Goal: Task Accomplishment & Management: Use online tool/utility

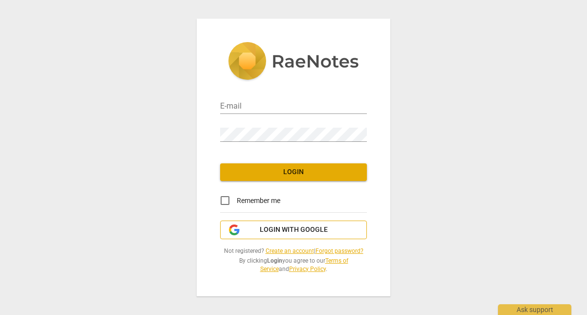
click at [281, 231] on span "Login with Google" at bounding box center [294, 230] width 68 height 10
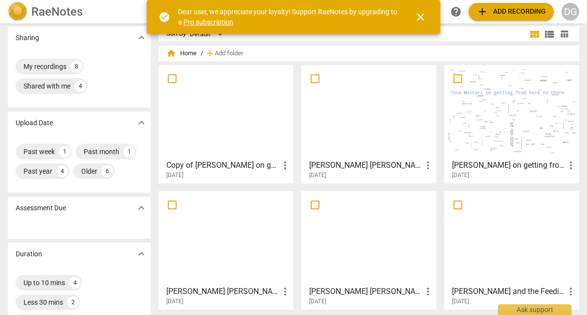
scroll to position [4, 0]
click at [320, 78] on input "checkbox" at bounding box center [314, 79] width 21 height 12
checkbox input "false"
click at [378, 129] on div at bounding box center [368, 112] width 128 height 87
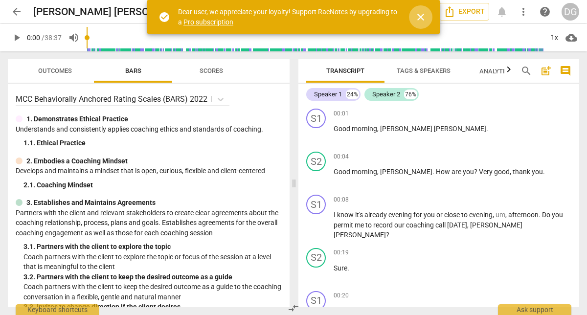
click at [416, 14] on span "close" at bounding box center [420, 17] width 12 height 12
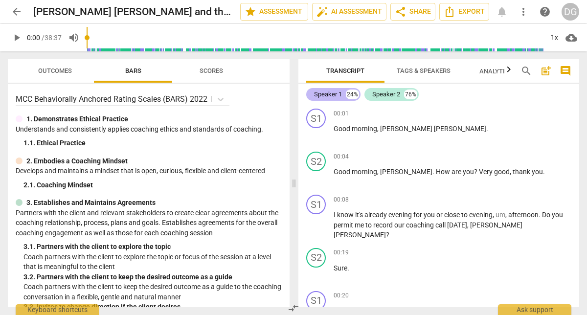
click at [331, 95] on div "Speaker 1" at bounding box center [328, 94] width 28 height 10
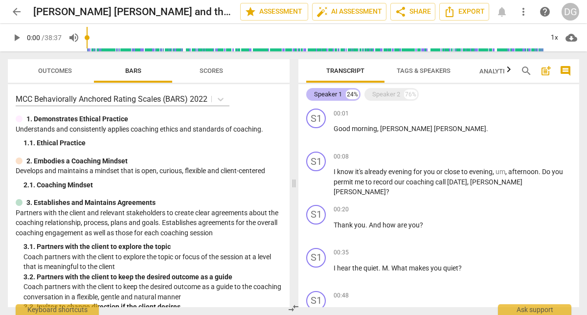
click at [335, 97] on div "Speaker 1" at bounding box center [328, 94] width 28 height 10
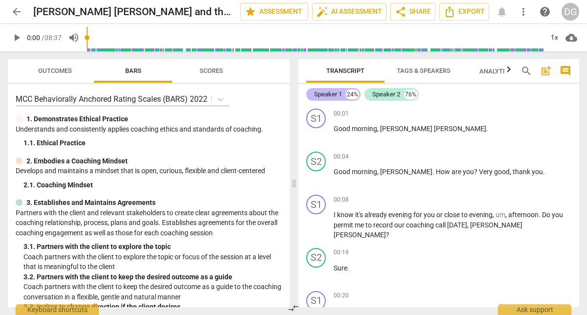
click at [340, 91] on div "Speaker 1" at bounding box center [328, 94] width 28 height 10
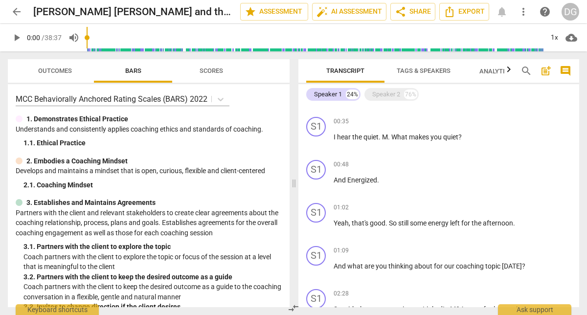
scroll to position [111, 0]
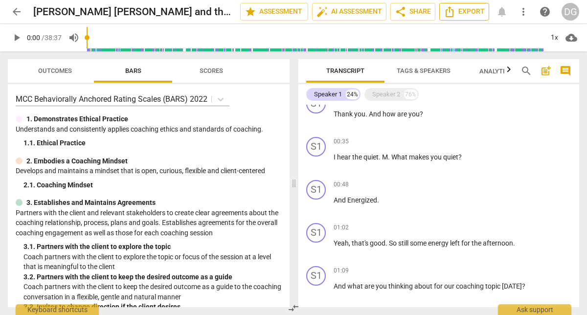
click at [469, 10] on span "Export" at bounding box center [463, 12] width 41 height 12
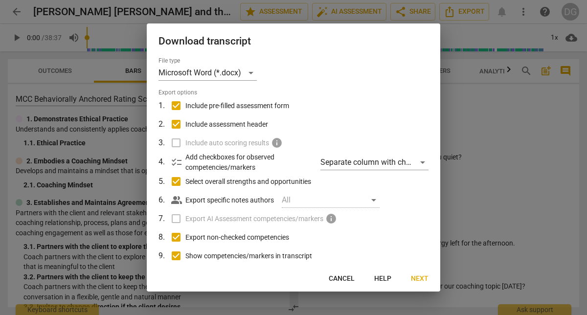
click at [178, 217] on label "Export AI Assessment competencies/markers info" at bounding box center [292, 218] width 256 height 19
click at [425, 280] on span "Next" at bounding box center [420, 279] width 18 height 10
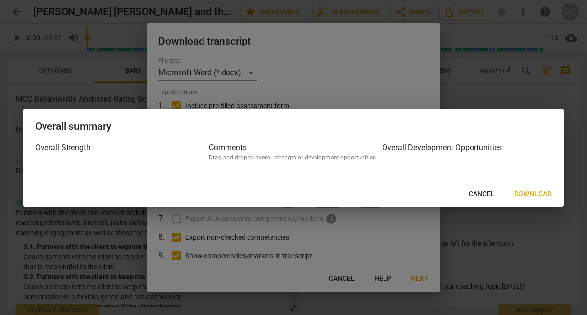
click at [469, 77] on div at bounding box center [293, 157] width 587 height 315
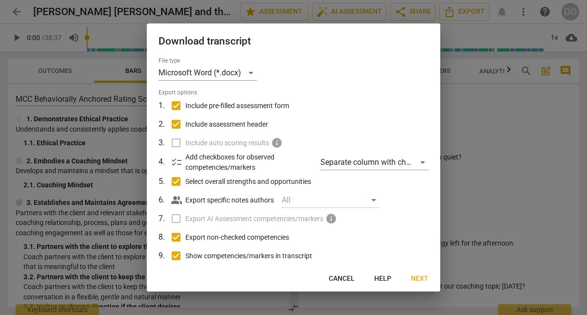
click at [346, 283] on button "Cancel" at bounding box center [342, 279] width 42 height 18
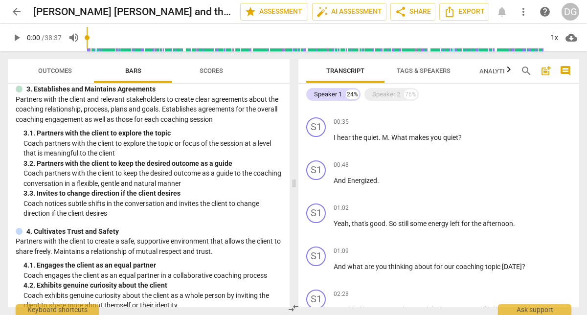
scroll to position [0, 0]
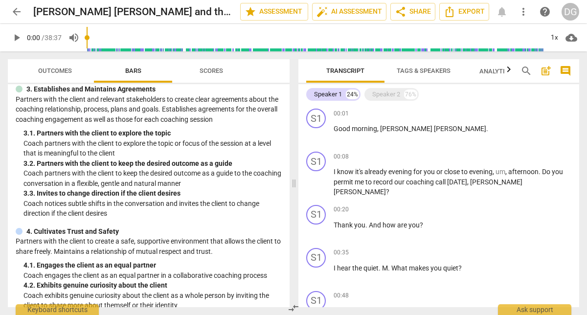
click at [520, 11] on span "more_vert" at bounding box center [523, 12] width 12 height 12
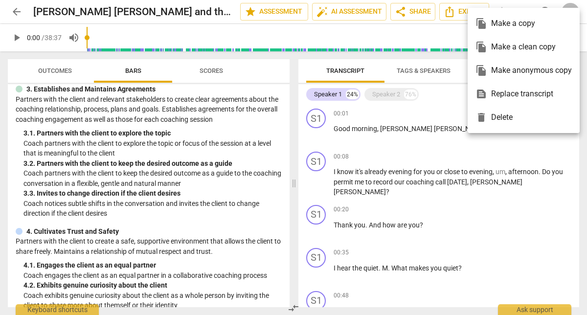
click at [528, 22] on div "file_copy Make a copy" at bounding box center [523, 23] width 96 height 23
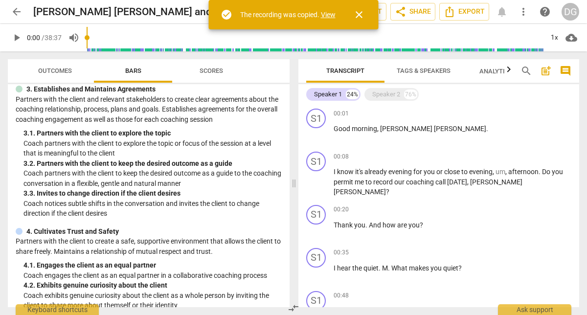
click at [327, 14] on link "View" at bounding box center [328, 15] width 15 height 8
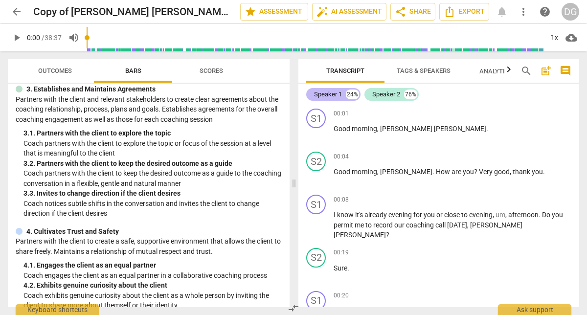
click at [342, 90] on div "Speaker 1 24%" at bounding box center [333, 94] width 54 height 13
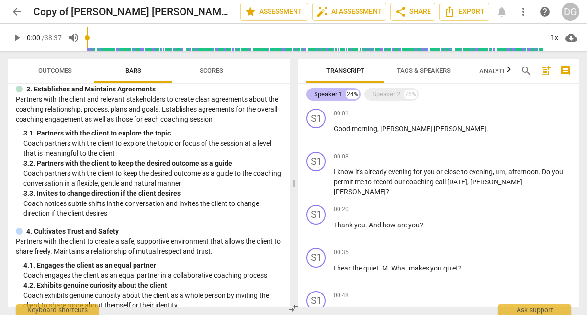
click at [342, 90] on div "Speaker 1 24%" at bounding box center [333, 94] width 54 height 13
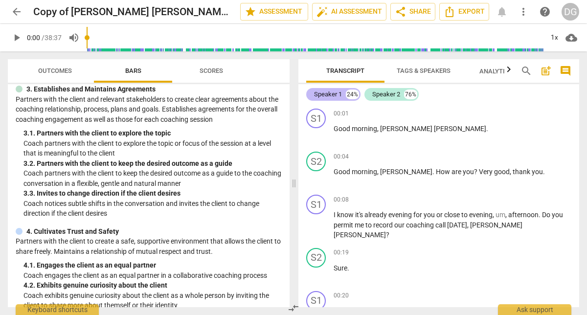
click at [330, 92] on div "Speaker 1" at bounding box center [328, 94] width 28 height 10
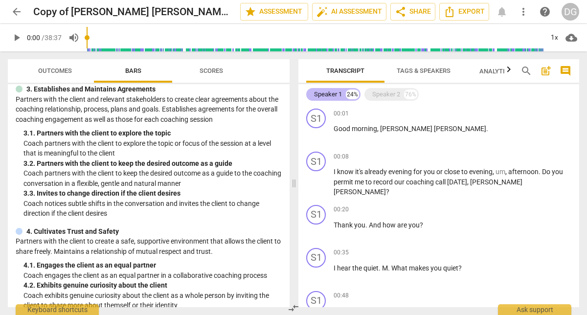
click at [330, 92] on div "Speaker 1" at bounding box center [328, 94] width 28 height 10
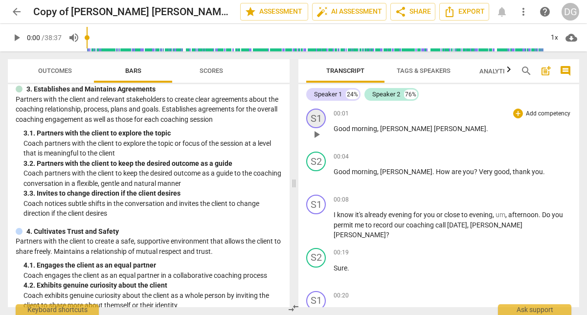
click at [317, 113] on div "S1" at bounding box center [316, 119] width 20 height 20
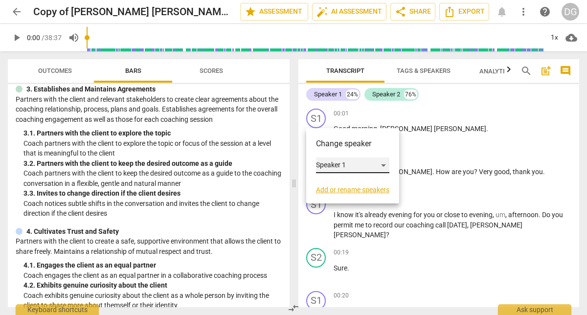
click at [384, 166] on div "Speaker 1" at bounding box center [352, 165] width 73 height 16
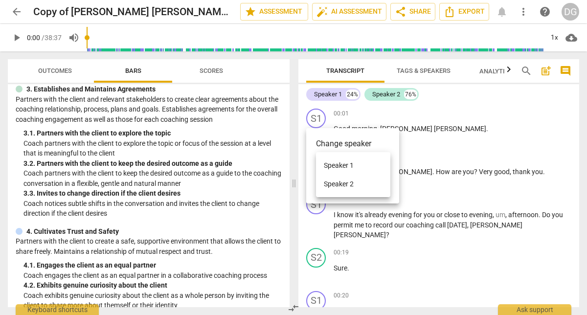
click at [367, 164] on li "Speaker 1" at bounding box center [353, 165] width 74 height 19
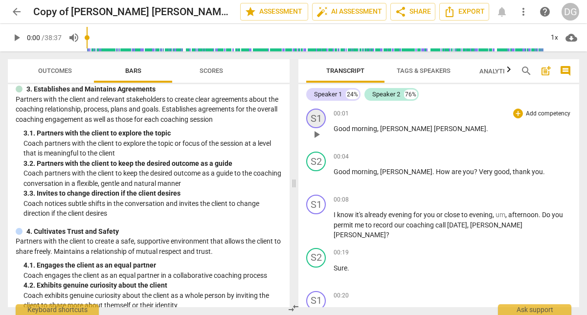
click at [317, 115] on div "S1" at bounding box center [316, 119] width 20 height 20
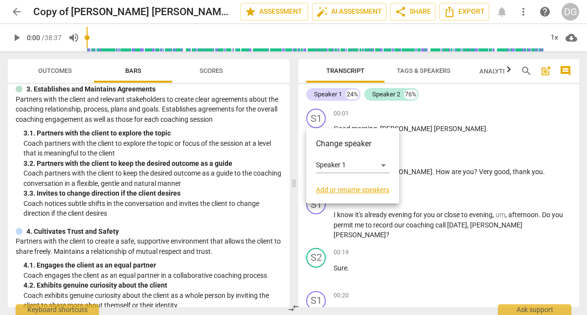
click at [343, 191] on link "Add or rename speakers" at bounding box center [352, 190] width 73 height 8
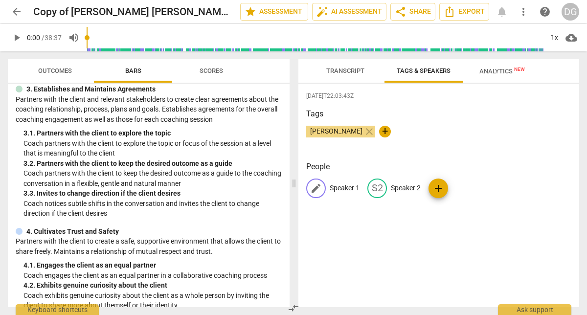
click at [314, 184] on span "edit" at bounding box center [316, 188] width 12 height 12
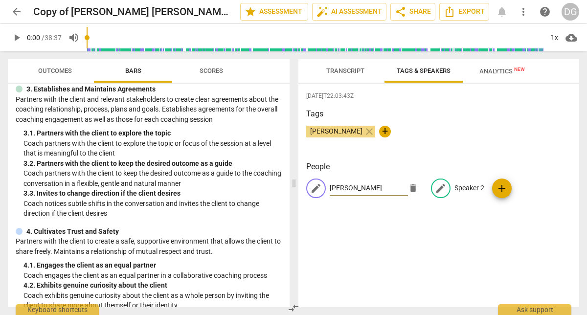
type input "[PERSON_NAME]"
click at [435, 189] on span "edit" at bounding box center [441, 188] width 12 height 12
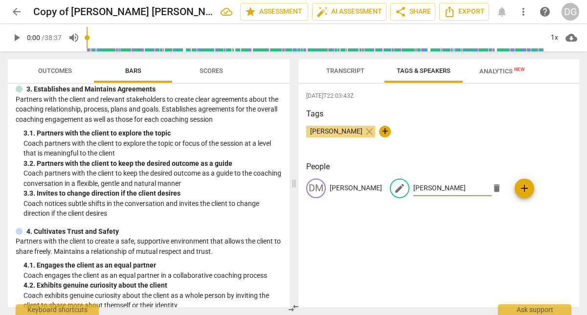
click at [448, 188] on input "[PERSON_NAME]" at bounding box center [452, 188] width 78 height 16
type input "[PERSON_NAME]"
click at [465, 215] on div "[DATE]T22:03:43Z Tags [PERSON_NAME] close + People DM [PERSON_NAME] edit [PERSO…" at bounding box center [438, 195] width 281 height 223
click at [352, 70] on span "Transcript" at bounding box center [345, 70] width 38 height 7
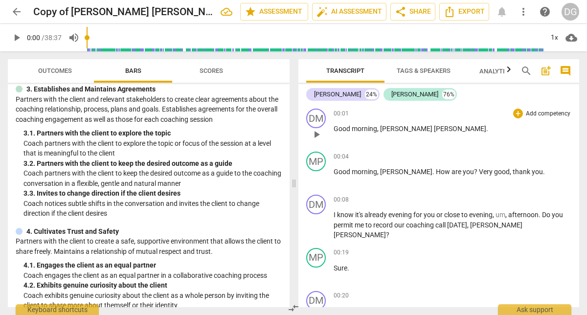
click at [434, 130] on span "[PERSON_NAME]" at bounding box center [460, 129] width 52 height 8
click at [400, 172] on span "[PERSON_NAME]" at bounding box center [406, 172] width 52 height 8
click at [386, 231] on span "[PERSON_NAME]" at bounding box center [359, 235] width 52 height 8
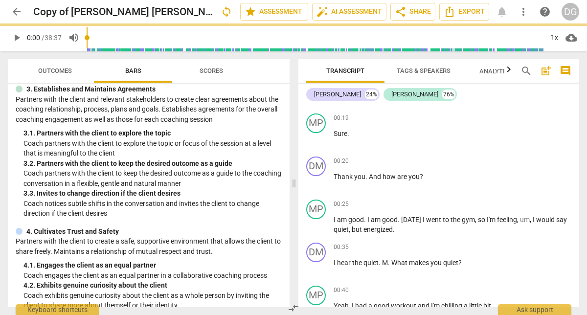
scroll to position [140, 0]
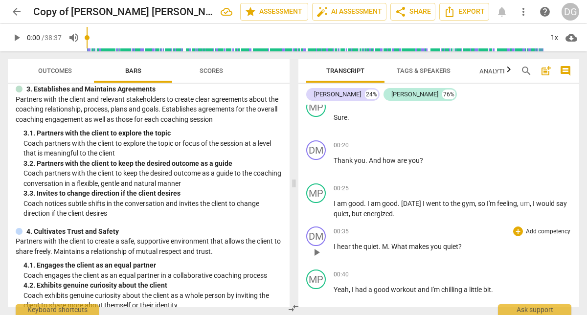
click at [388, 242] on span "." at bounding box center [389, 246] width 3 height 8
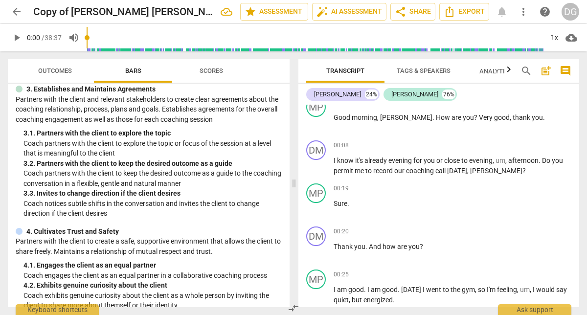
scroll to position [55, 0]
click at [498, 160] on span "um" at bounding box center [500, 160] width 10 height 8
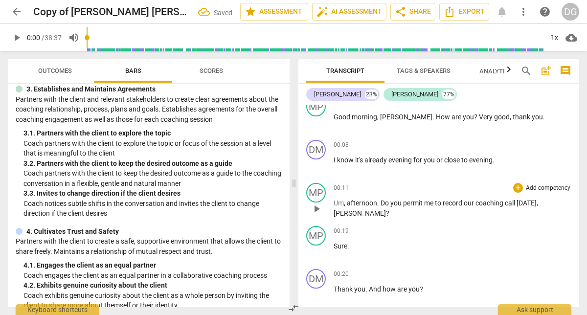
click at [383, 201] on span "Do" at bounding box center [385, 203] width 10 height 8
click at [378, 201] on span "." at bounding box center [378, 203] width 3 height 8
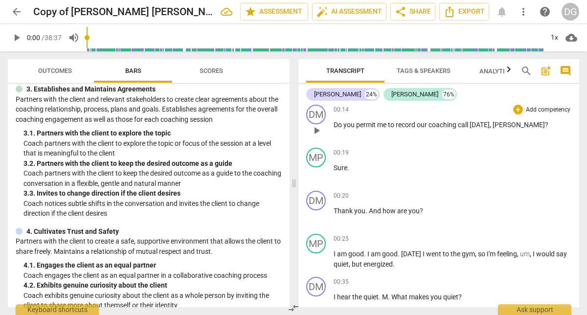
scroll to position [176, 0]
click at [384, 300] on span "M" at bounding box center [385, 296] width 6 height 8
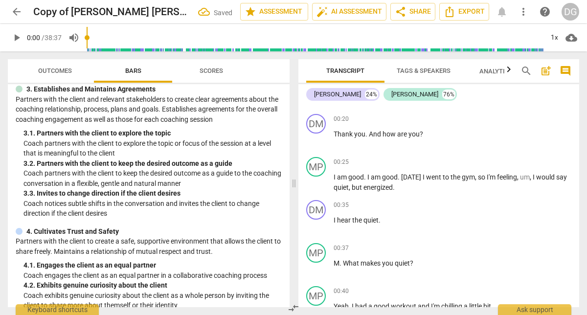
scroll to position [252, 0]
click at [334, 261] on span "M" at bounding box center [336, 264] width 6 height 8
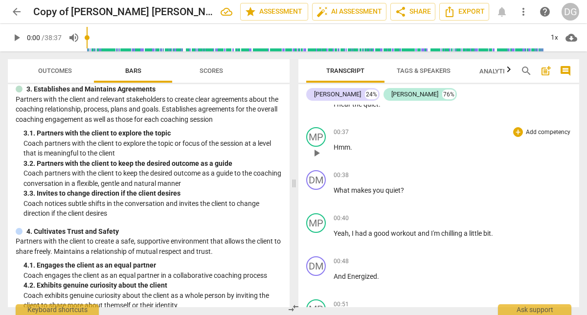
scroll to position [371, 0]
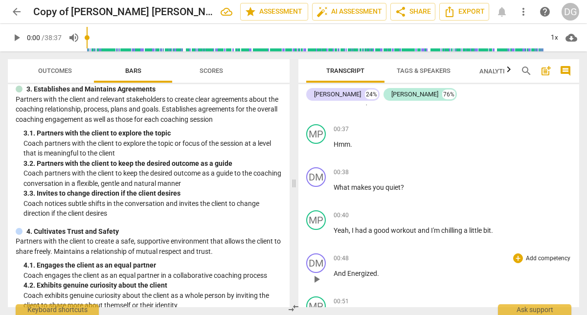
click at [350, 273] on span "Energized" at bounding box center [362, 273] width 30 height 8
click at [347, 271] on span "Energized" at bounding box center [362, 273] width 30 height 8
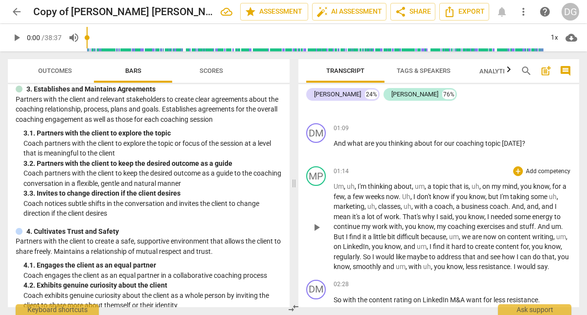
scroll to position [674, 0]
click at [514, 208] on span "And" at bounding box center [517, 205] width 12 height 8
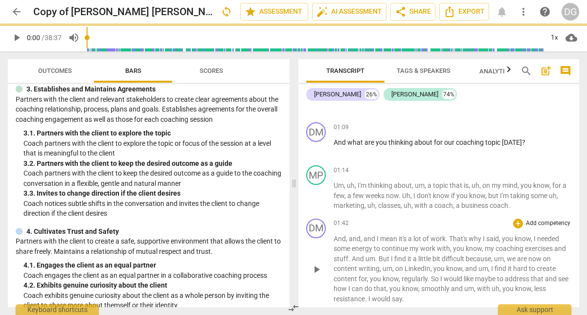
click at [334, 239] on span "And" at bounding box center [339, 239] width 12 height 8
click at [333, 240] on span "And" at bounding box center [339, 239] width 12 height 8
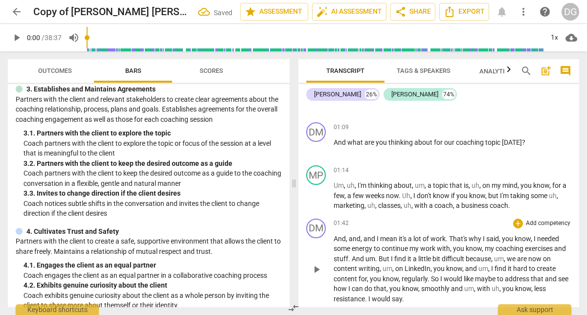
click at [332, 238] on div "play_arrow pause" at bounding box center [320, 269] width 25 height 63
click at [344, 227] on span "01:42" at bounding box center [340, 223] width 15 height 8
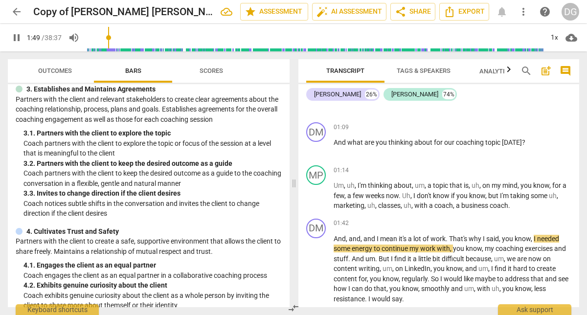
click at [13, 39] on span "pause" at bounding box center [17, 38] width 12 height 12
type input "110"
click at [336, 237] on span "And" at bounding box center [339, 239] width 12 height 8
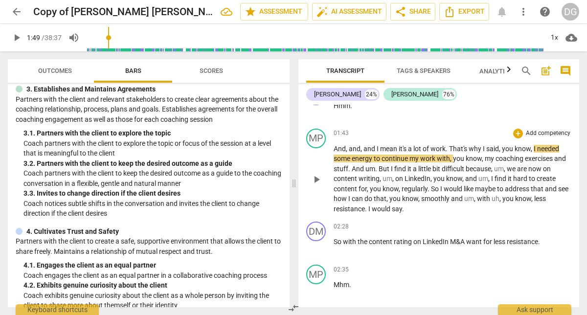
scroll to position [812, 0]
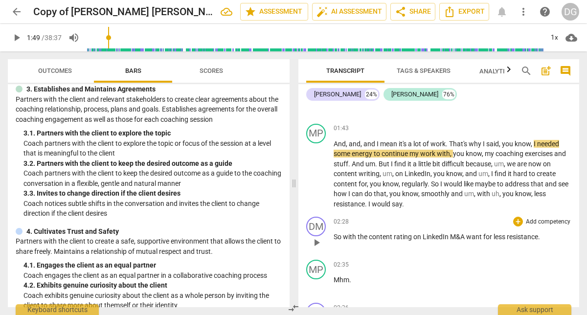
click at [406, 239] on span "rating" at bounding box center [403, 237] width 20 height 8
drag, startPoint x: 412, startPoint y: 239, endPoint x: 396, endPoint y: 237, distance: 15.7
click at [396, 237] on span "rating" at bounding box center [403, 237] width 20 height 8
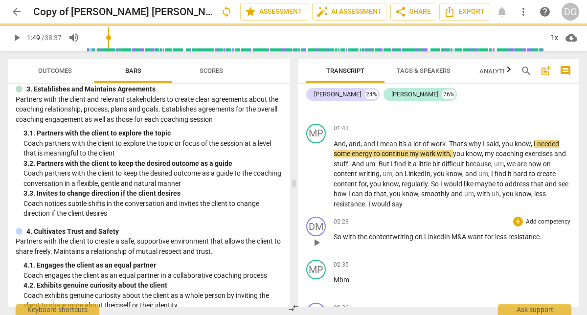
click at [466, 235] on span "M&A" at bounding box center [459, 237] width 16 height 8
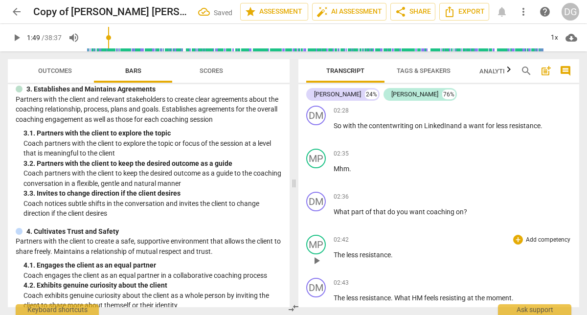
scroll to position [931, 0]
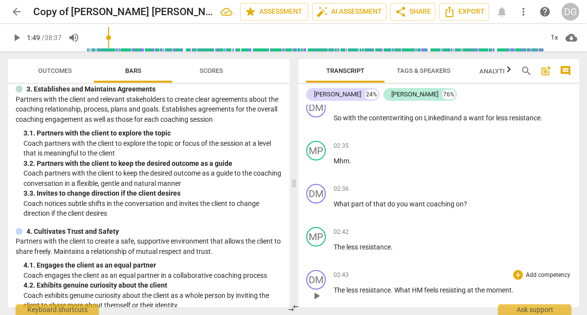
click at [415, 289] on span "HM" at bounding box center [418, 290] width 12 height 8
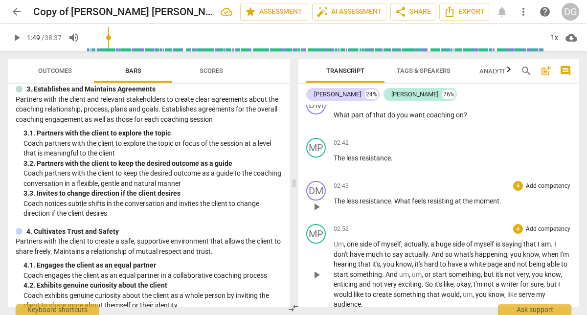
scroll to position [1021, 0]
click at [405, 254] on span "actually" at bounding box center [415, 254] width 23 height 8
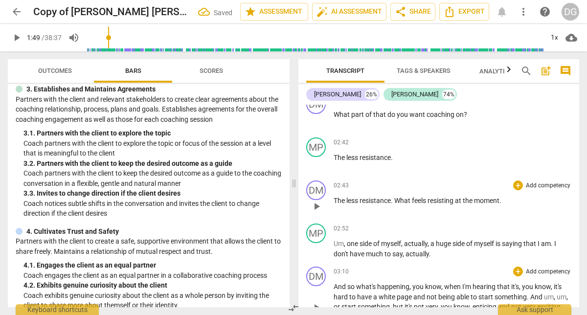
click at [337, 285] on span "And" at bounding box center [340, 287] width 14 height 8
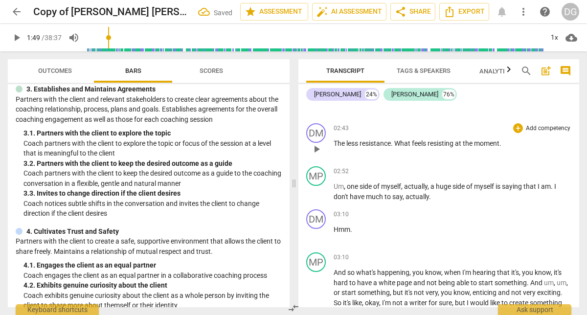
scroll to position [1079, 0]
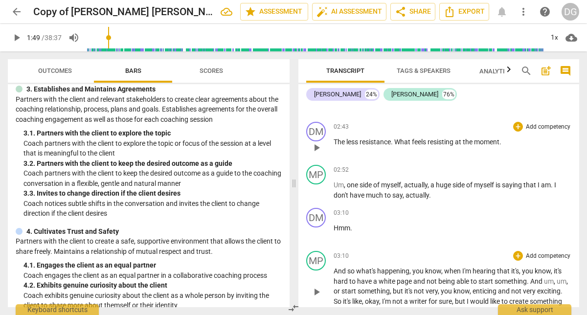
click at [354, 271] on span "so" at bounding box center [351, 271] width 9 height 8
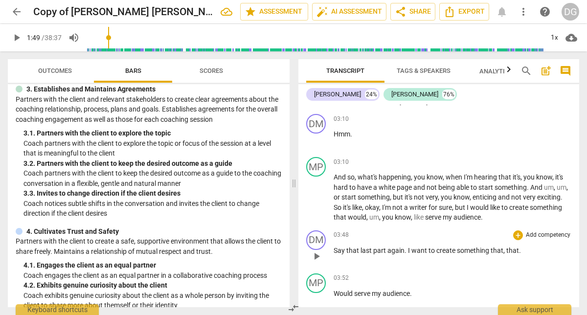
scroll to position [1173, 0]
click at [507, 252] on span "that" at bounding box center [512, 251] width 13 height 8
click at [350, 294] on span "Would" at bounding box center [343, 294] width 21 height 8
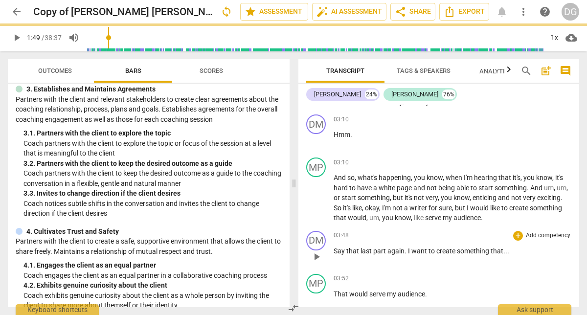
click at [507, 251] on span "." at bounding box center [508, 251] width 2 height 8
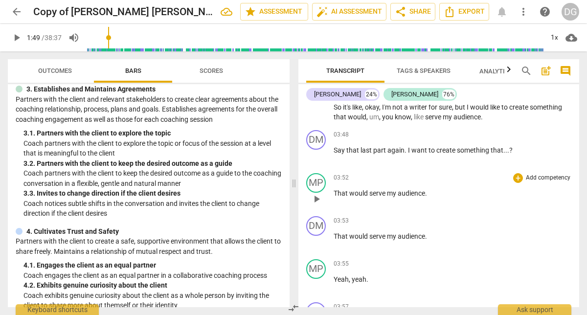
scroll to position [1272, 0]
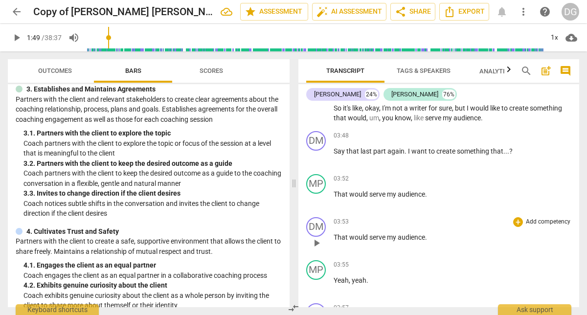
click at [370, 237] on span "serve" at bounding box center [378, 237] width 18 height 8
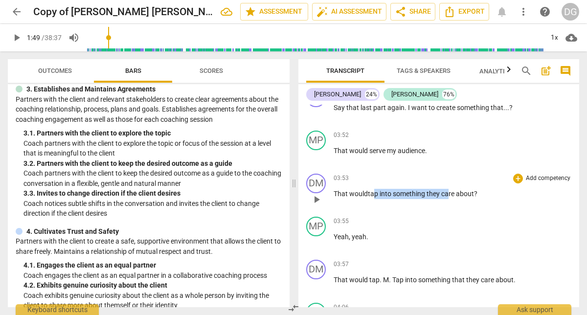
drag, startPoint x: 371, startPoint y: 195, endPoint x: 446, endPoint y: 196, distance: 74.8
click at [446, 196] on span "would tap into something they care about?" at bounding box center [413, 194] width 128 height 8
click at [415, 208] on div "03:53 + Add competency keyboard_arrow_right That would tap into something they …" at bounding box center [452, 191] width 238 height 35
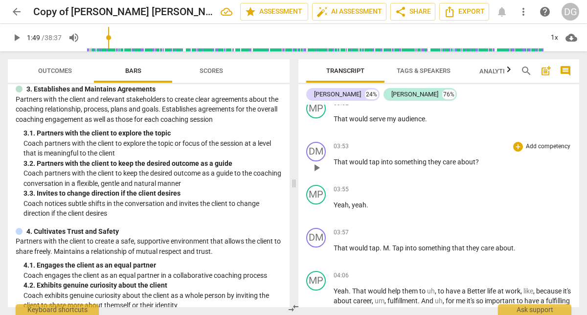
scroll to position [1347, 0]
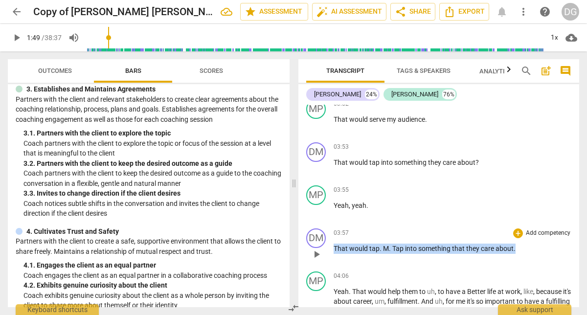
drag, startPoint x: 514, startPoint y: 246, endPoint x: 321, endPoint y: 248, distance: 193.1
click at [321, 248] on div "DM play_arrow pause 03:57 + Add competency keyboard_arrow_right That would tap …" at bounding box center [438, 245] width 281 height 43
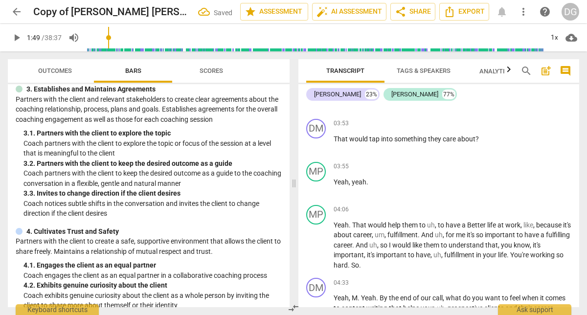
scroll to position [1371, 0]
click at [369, 137] on span "tap" at bounding box center [375, 138] width 12 height 8
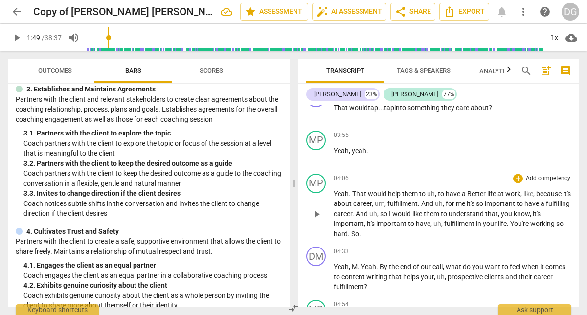
scroll to position [1411, 0]
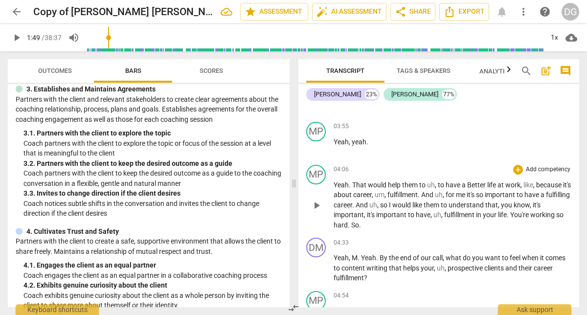
click at [367, 224] on p "Yeah . That would help them to uh , to have a Better life at work , like , beca…" at bounding box center [452, 205] width 238 height 50
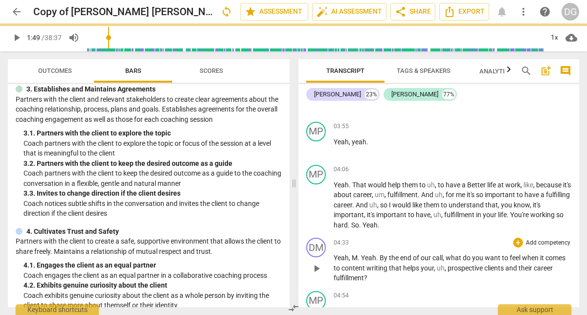
click at [360, 259] on span "." at bounding box center [358, 258] width 3 height 8
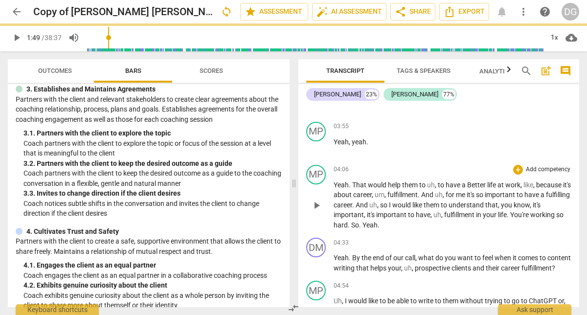
click at [359, 221] on span "." at bounding box center [360, 225] width 3 height 8
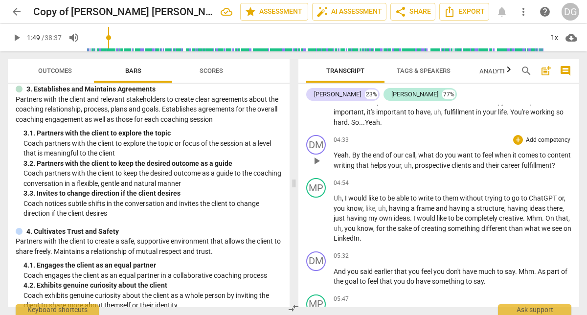
scroll to position [1513, 0]
click at [529, 222] on span "Mhm" at bounding box center [534, 218] width 16 height 8
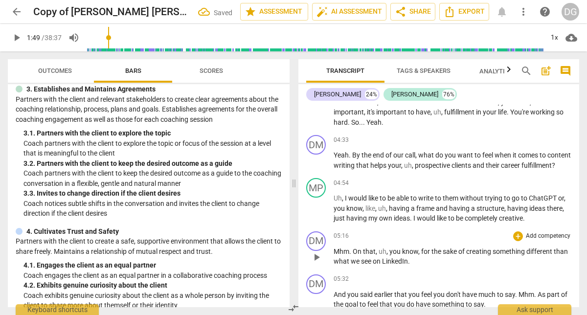
click at [355, 255] on span "On" at bounding box center [357, 251] width 10 height 8
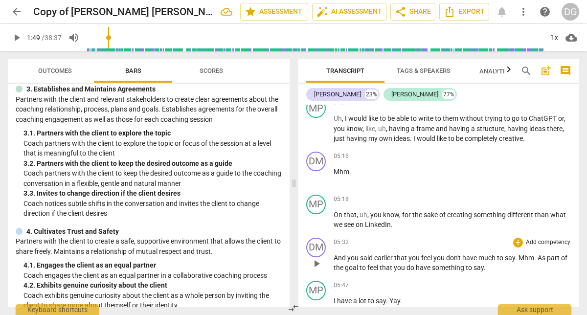
scroll to position [1597, 0]
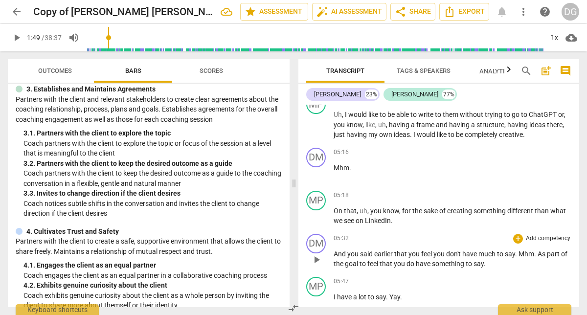
click at [522, 258] on span "Mhm" at bounding box center [526, 254] width 16 height 8
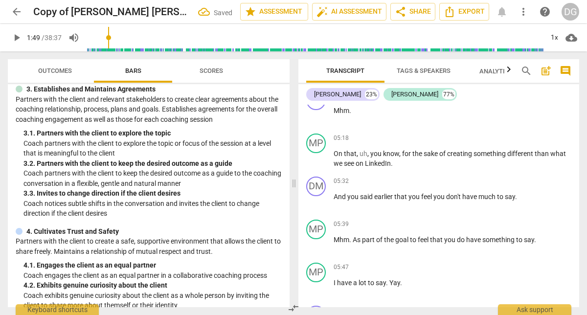
scroll to position [1653, 0]
click at [352, 244] on span "As" at bounding box center [356, 240] width 9 height 8
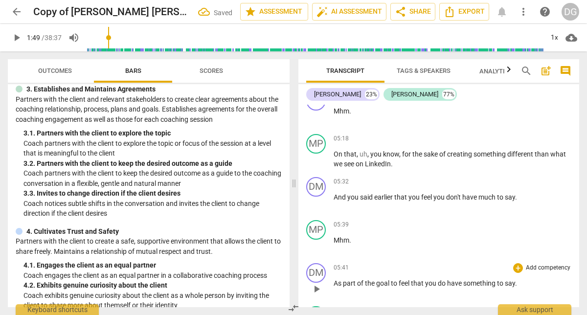
click at [338, 287] on span "As" at bounding box center [337, 283] width 9 height 8
click at [516, 288] on p "Is part of the goal to feel that you do have something to say ." at bounding box center [452, 283] width 238 height 10
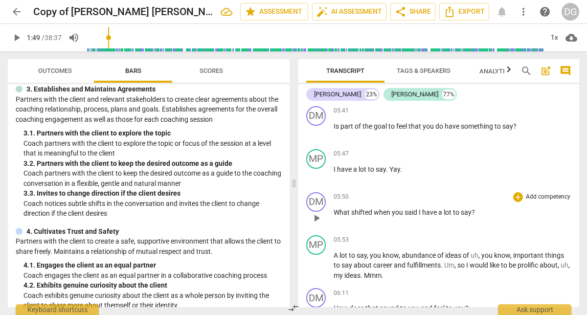
scroll to position [1811, 0]
click at [456, 268] on span "," at bounding box center [455, 264] width 3 height 8
click at [454, 268] on span "," at bounding box center [455, 264] width 3 height 8
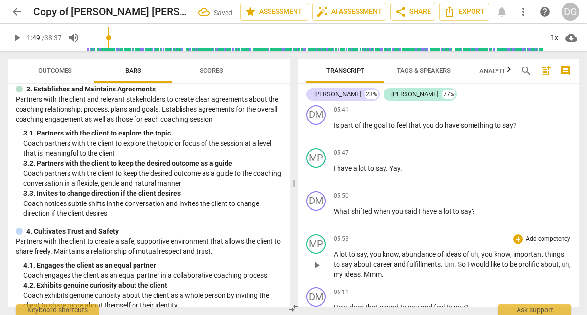
click at [375, 278] on span "Mmm" at bounding box center [373, 274] width 18 height 8
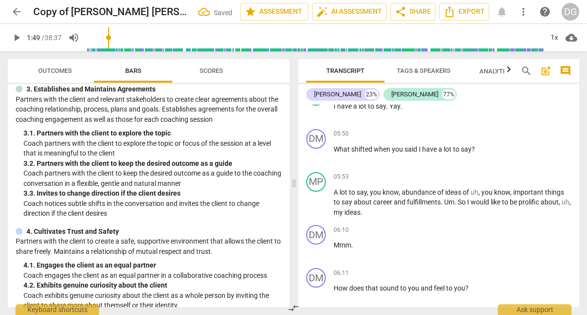
scroll to position [1876, 0]
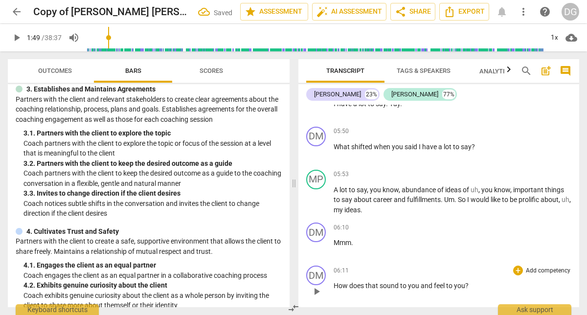
click at [335, 289] on span "How" at bounding box center [341, 286] width 16 height 8
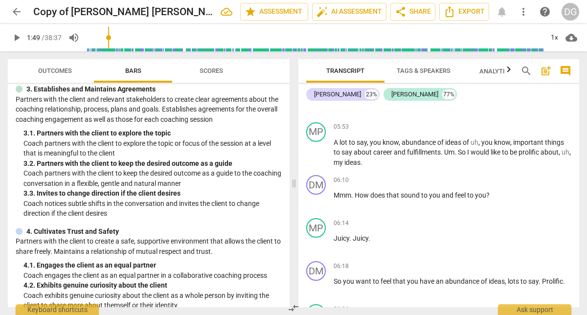
scroll to position [1924, 0]
click at [354, 241] on span "Juicy" at bounding box center [360, 238] width 16 height 8
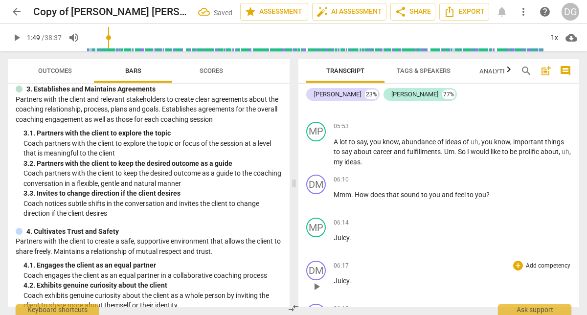
click at [336, 284] on span "Juicy" at bounding box center [341, 281] width 16 height 8
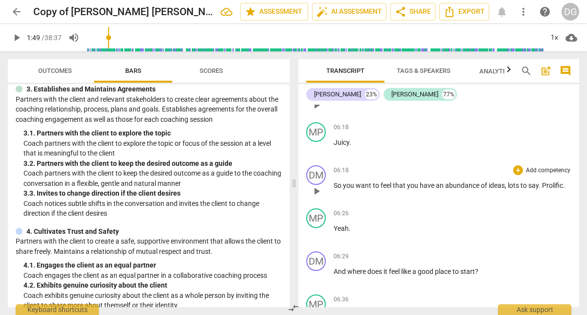
scroll to position [2105, 0]
click at [333, 276] on span "And" at bounding box center [340, 272] width 14 height 8
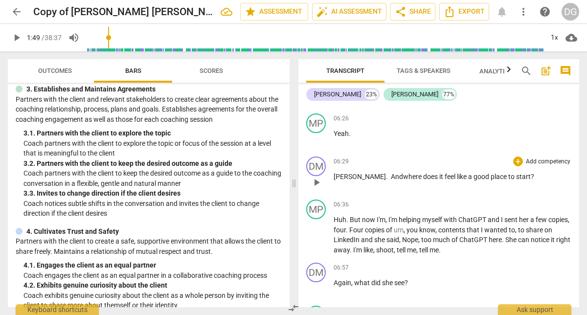
scroll to position [2202, 0]
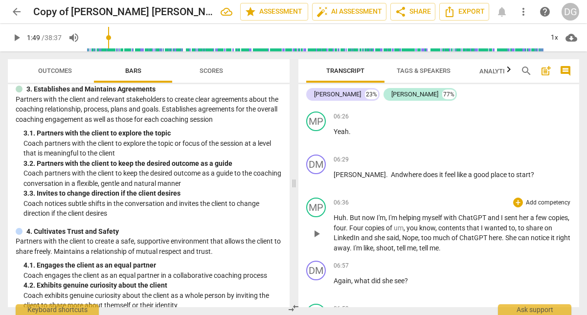
click at [484, 221] on span "ChatGPT" at bounding box center [472, 218] width 29 height 8
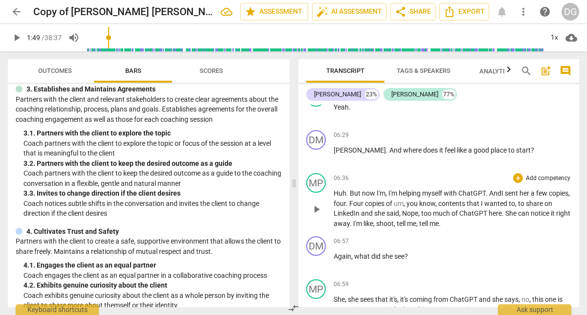
scroll to position [2228, 0]
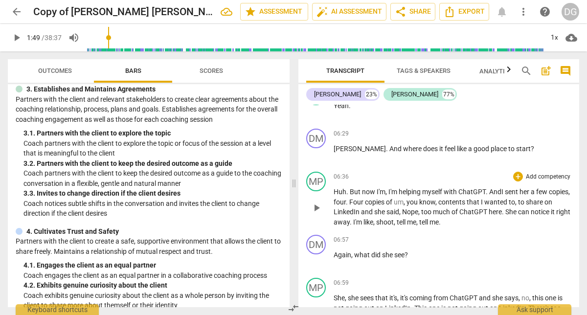
click at [396, 226] on span "," at bounding box center [394, 222] width 3 height 8
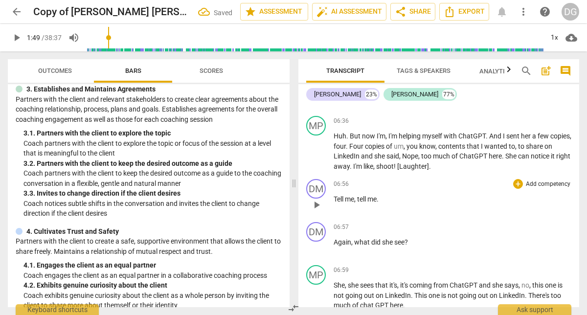
scroll to position [2283, 0]
click at [337, 246] on span "Again" at bounding box center [342, 242] width 18 height 8
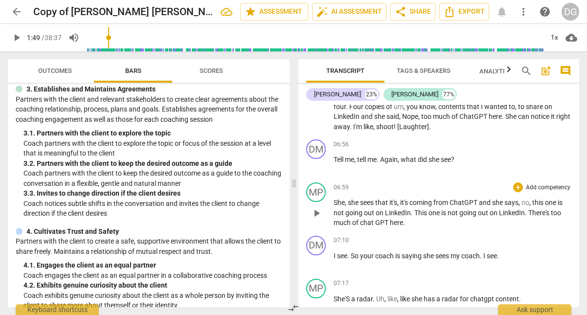
scroll to position [2324, 0]
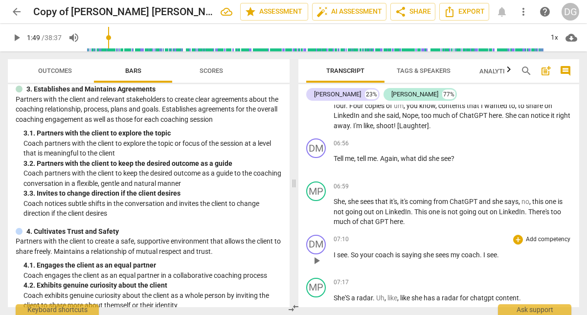
click at [450, 259] on span "sees" at bounding box center [442, 255] width 15 height 8
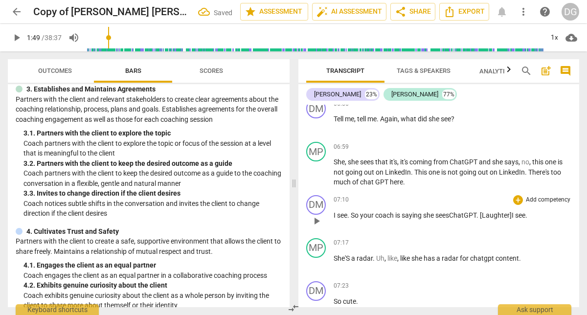
scroll to position [2365, 0]
click at [333, 261] on span "She'S" at bounding box center [342, 257] width 18 height 8
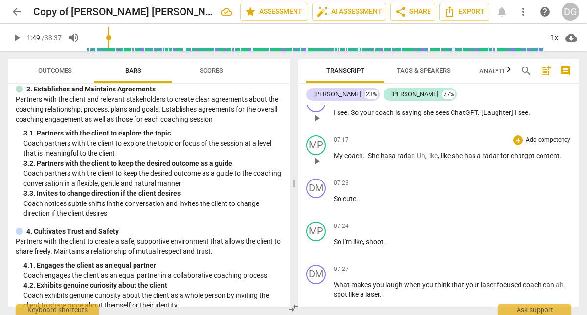
scroll to position [2463, 0]
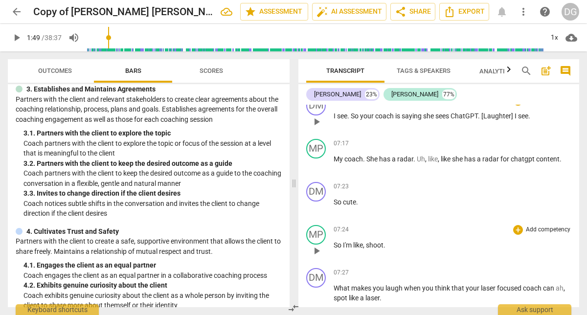
click at [396, 250] on p "So I'm like , shoot ." at bounding box center [452, 245] width 238 height 10
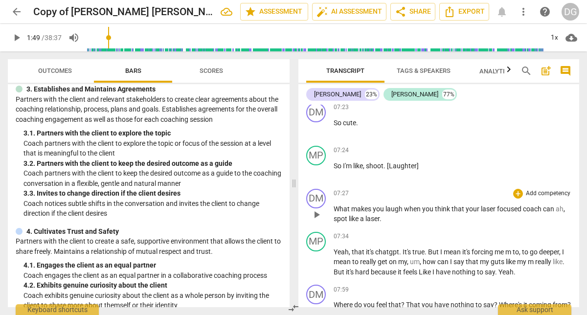
scroll to position [2553, 0]
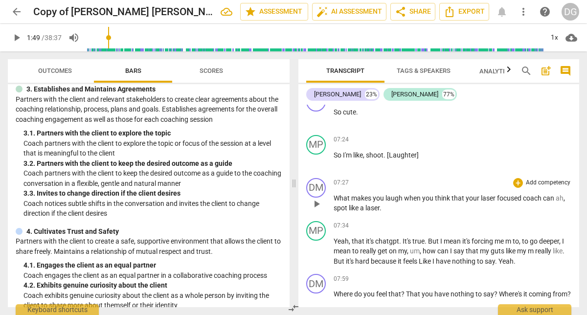
click at [391, 213] on p "What makes you laugh when you think that your laser focused coach can ah , spot…" at bounding box center [452, 203] width 238 height 20
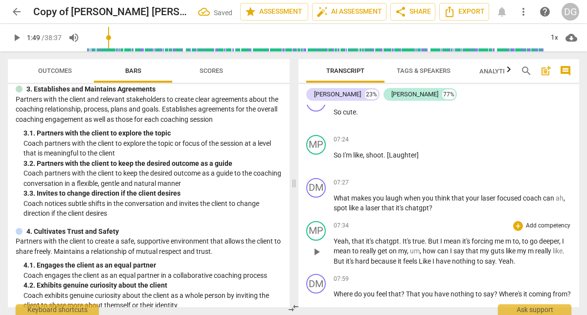
click at [403, 245] on span "It's" at bounding box center [407, 241] width 10 height 8
click at [465, 245] on span "to" at bounding box center [462, 241] width 6 height 8
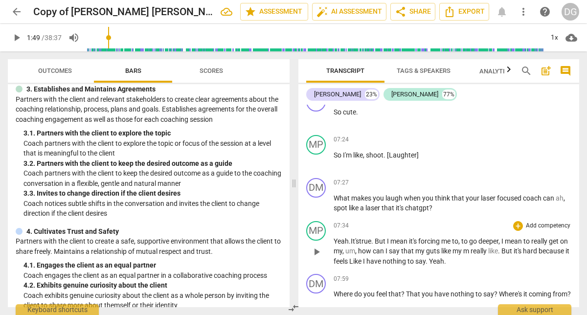
click at [483, 255] on span "really" at bounding box center [479, 251] width 18 height 8
click at [444, 265] on span "Yeah" at bounding box center [436, 261] width 15 height 8
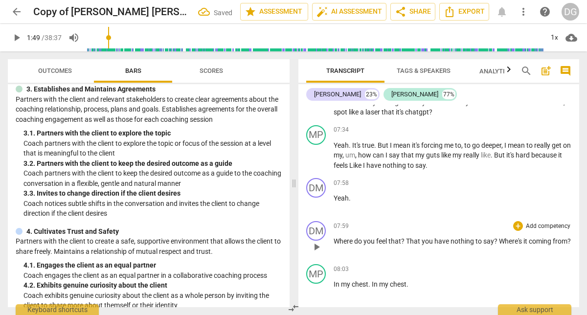
scroll to position [2649, 0]
click at [337, 201] on span "Yeah" at bounding box center [340, 198] width 15 height 8
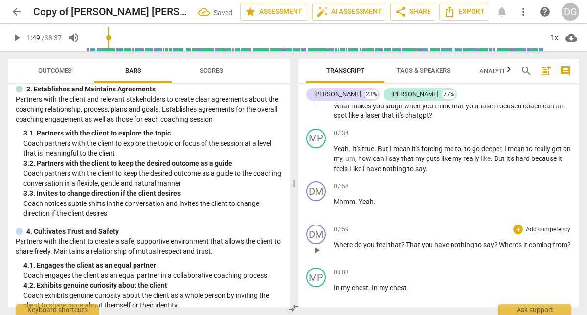
click at [335, 248] on span "Where" at bounding box center [343, 244] width 21 height 8
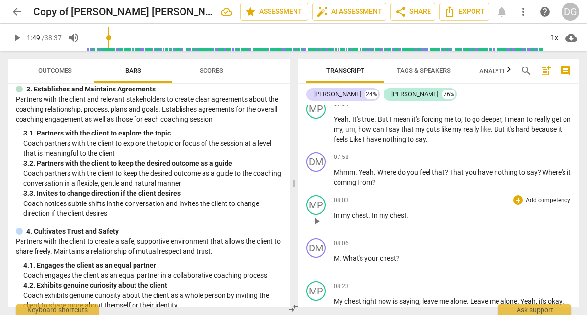
scroll to position [2676, 0]
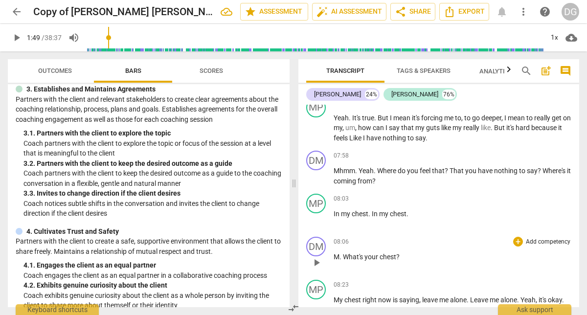
click at [340, 261] on span "." at bounding box center [340, 257] width 3 height 8
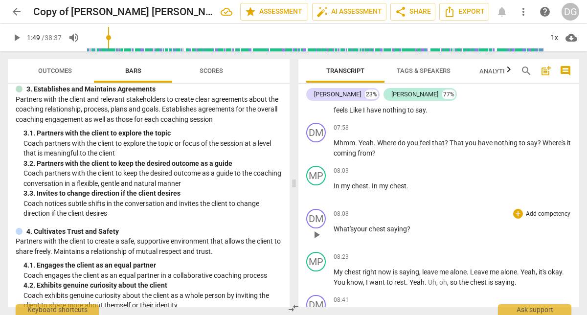
scroll to position [2710, 0]
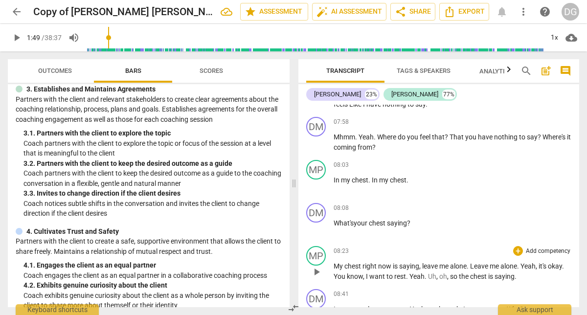
click at [334, 270] on span "My" at bounding box center [338, 266] width 11 height 8
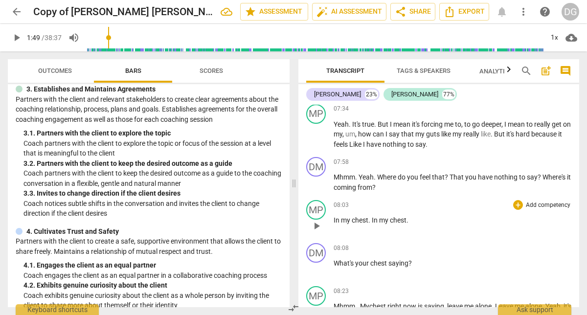
scroll to position [2673, 0]
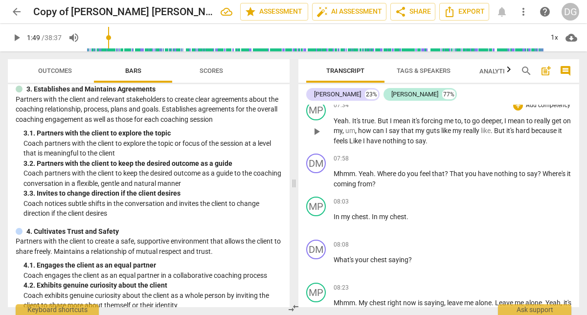
click at [363, 145] on span "Like" at bounding box center [356, 141] width 14 height 8
click at [494, 134] on span "." at bounding box center [491, 131] width 3 height 8
click at [547, 141] on p "Yeah . It's true . But I mean it's forcing me to , to go deeper , I mean to rea…" at bounding box center [452, 131] width 238 height 30
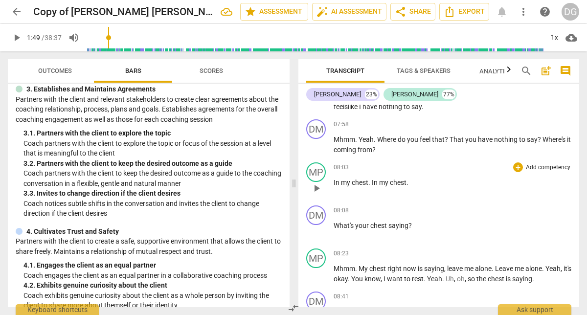
scroll to position [2717, 0]
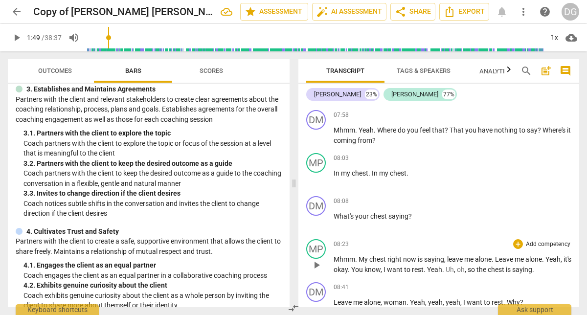
click at [495, 263] on span "." at bounding box center [492, 259] width 3 height 8
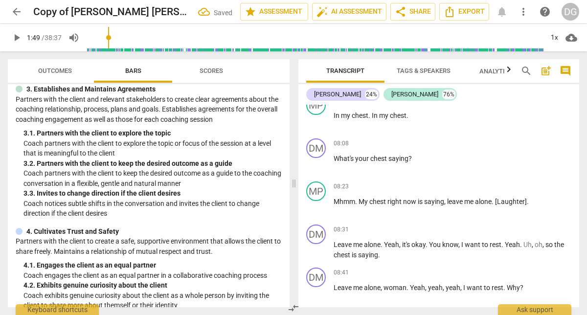
scroll to position [2772, 0]
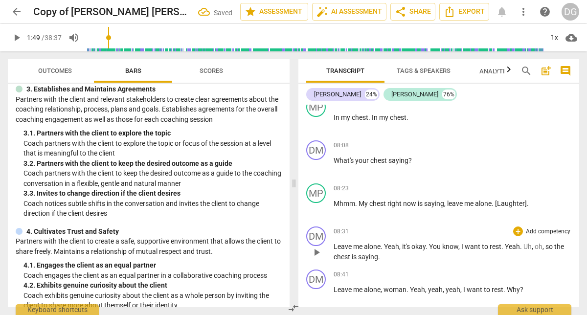
click at [335, 250] on span "Leave" at bounding box center [343, 246] width 20 height 8
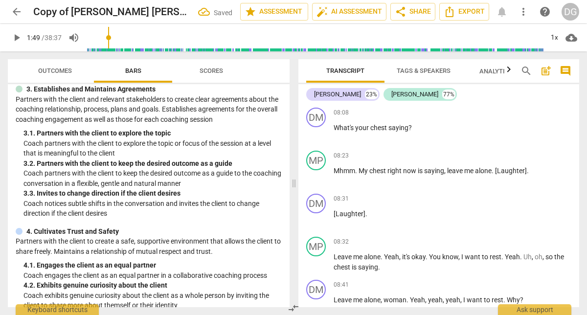
scroll to position [2816, 0]
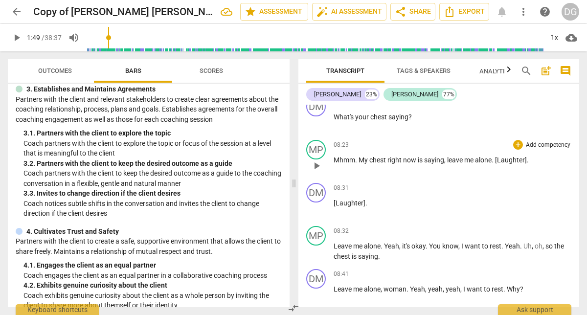
click at [442, 164] on span "saying" at bounding box center [434, 160] width 20 height 8
click at [527, 250] on span "Uh" at bounding box center [527, 246] width 8 height 8
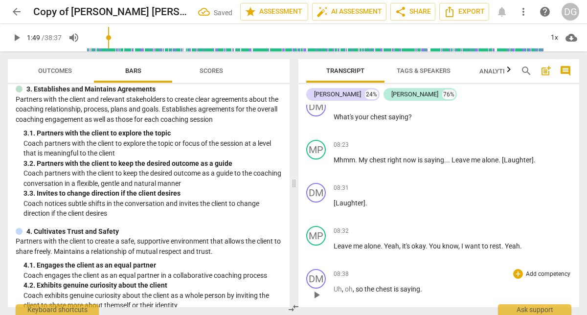
click at [342, 293] on span "," at bounding box center [343, 289] width 3 height 8
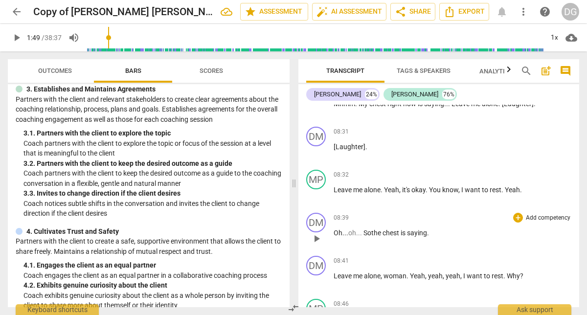
scroll to position [2871, 0]
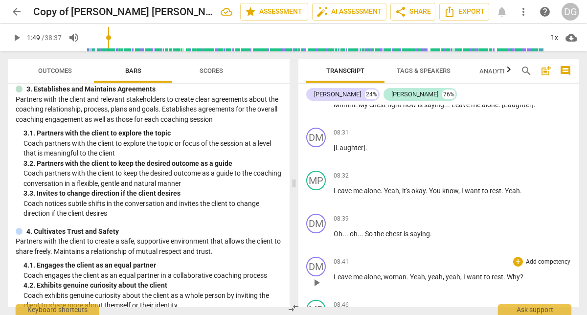
click at [334, 281] on span "Leave" at bounding box center [343, 277] width 20 height 8
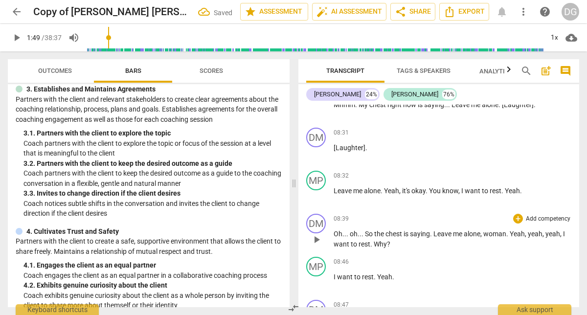
click at [438, 238] on span "Leave" at bounding box center [443, 234] width 20 height 8
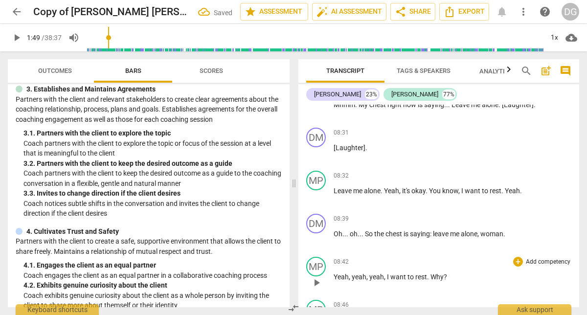
click at [384, 281] on span "," at bounding box center [385, 277] width 3 height 8
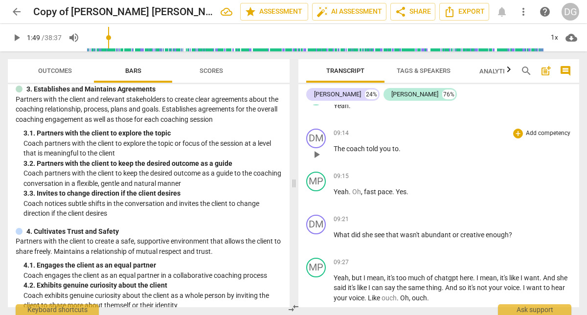
scroll to position [3318, 0]
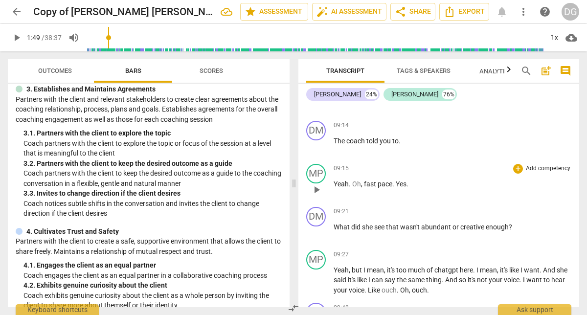
click at [352, 188] on span "Oh" at bounding box center [356, 184] width 9 height 8
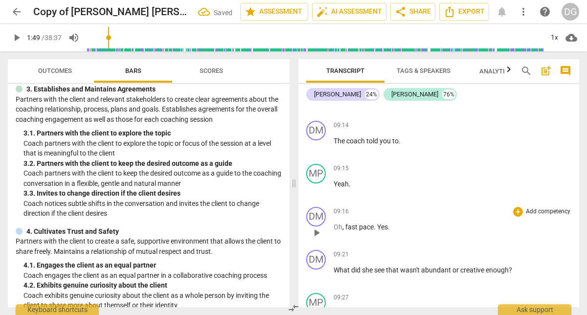
click at [340, 231] on span "Oh" at bounding box center [337, 227] width 9 height 8
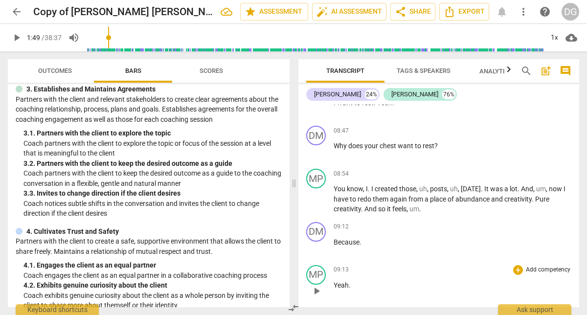
scroll to position [3123, 0]
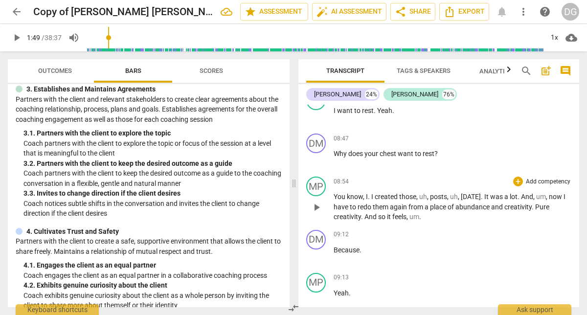
click at [335, 200] on span "You" at bounding box center [339, 197] width 13 height 8
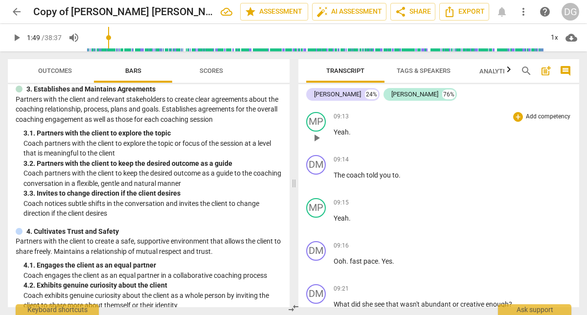
scroll to position [3283, 0]
click at [401, 181] on p "The coach told you to ." at bounding box center [452, 176] width 238 height 10
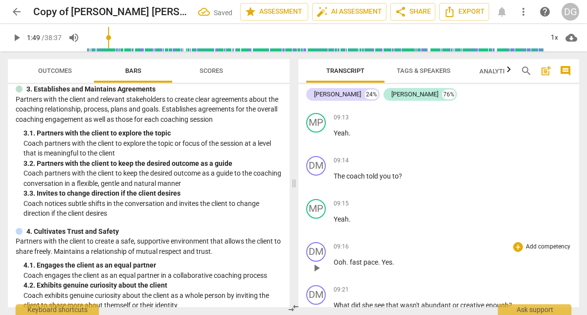
click at [351, 266] on span "fast" at bounding box center [356, 262] width 14 height 8
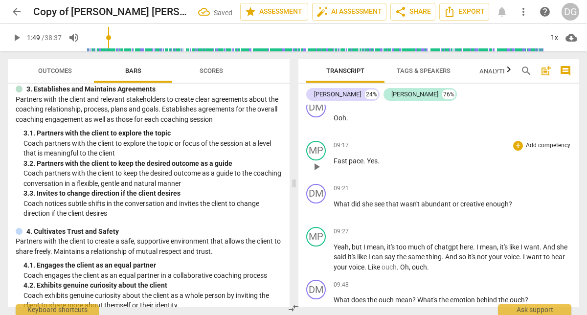
scroll to position [3430, 0]
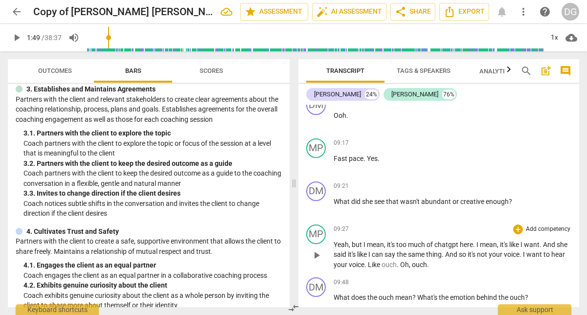
click at [381, 268] on span "Like" at bounding box center [375, 265] width 14 height 8
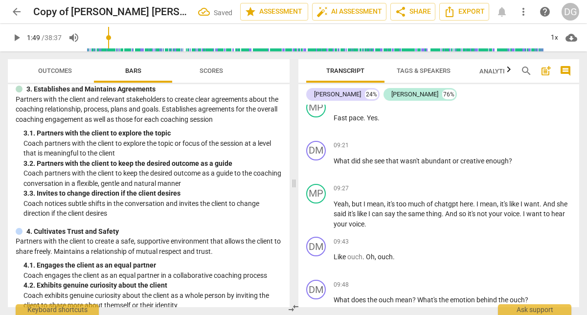
scroll to position [3472, 0]
click at [337, 259] on span "Like" at bounding box center [340, 255] width 14 height 8
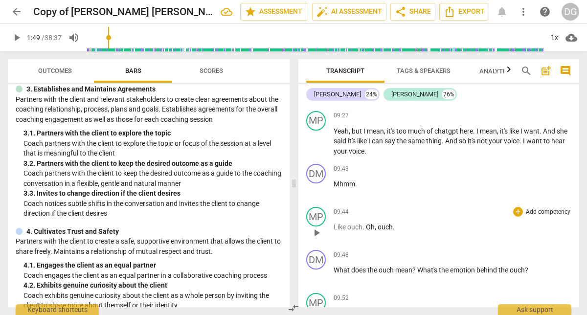
scroll to position [3546, 0]
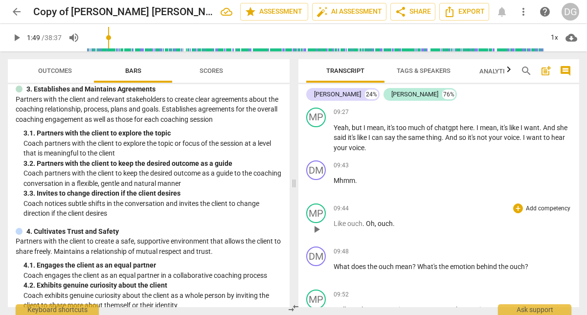
click at [367, 227] on span "Oh" at bounding box center [370, 223] width 9 height 8
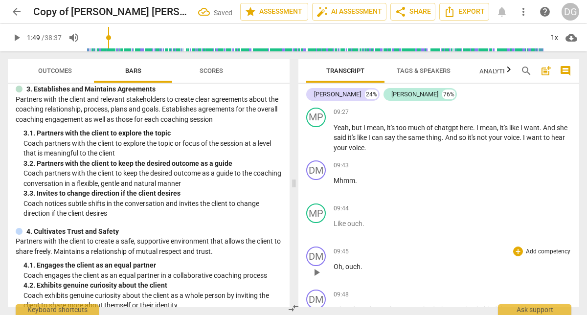
click at [337, 270] on span "Oh" at bounding box center [337, 266] width 9 height 8
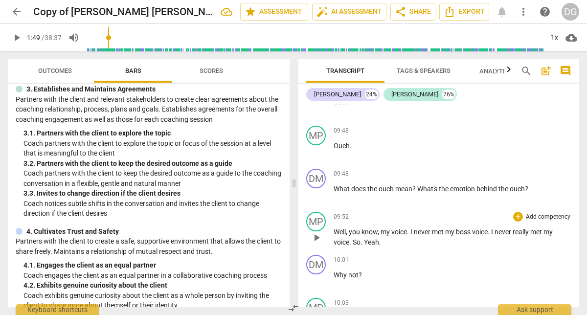
scroll to position [3712, 0]
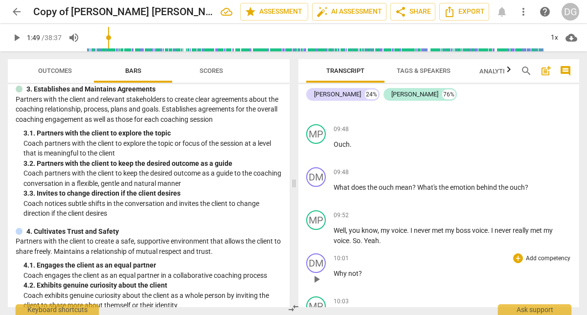
click at [337, 277] on span "Why" at bounding box center [340, 273] width 15 height 8
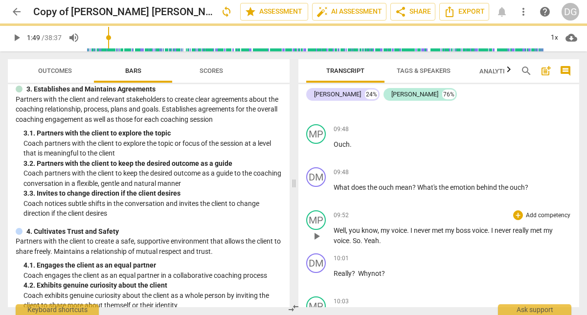
click at [530, 234] on span "really" at bounding box center [521, 230] width 18 height 8
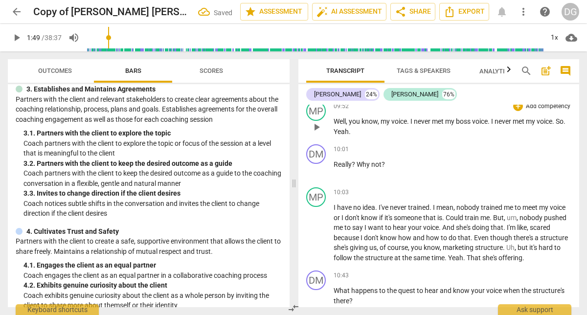
scroll to position [3820, 0]
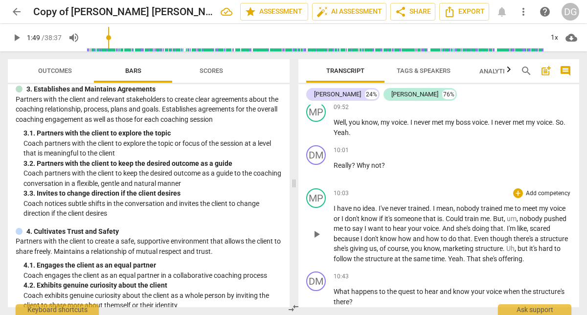
click at [453, 222] on span "Could" at bounding box center [454, 219] width 19 height 8
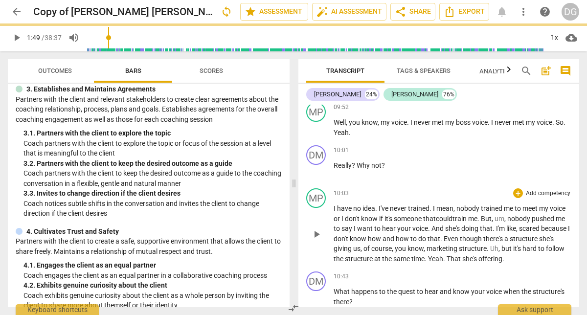
click at [391, 222] on span "it's" at bounding box center [388, 219] width 9 height 8
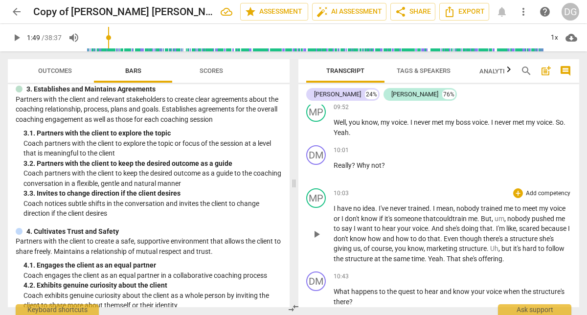
click at [353, 232] on span "say" at bounding box center [347, 228] width 12 height 8
click at [446, 232] on span "And" at bounding box center [440, 228] width 14 height 8
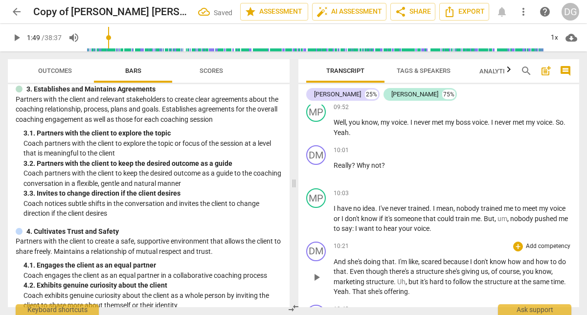
click at [334, 265] on span "And" at bounding box center [340, 262] width 14 height 8
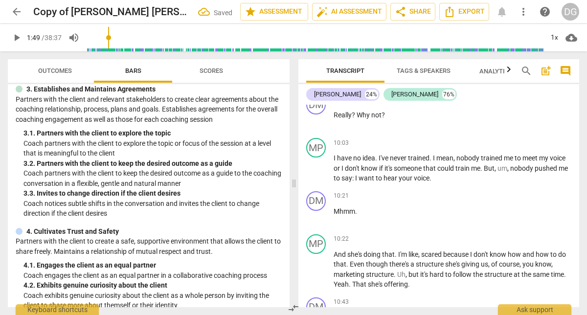
scroll to position [3869, 0]
click at [400, 259] on span "I'm" at bounding box center [403, 255] width 10 height 8
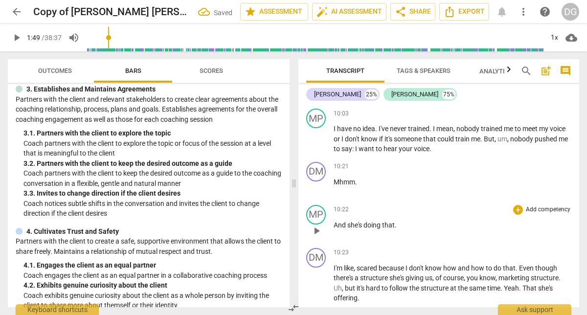
scroll to position [3897, 0]
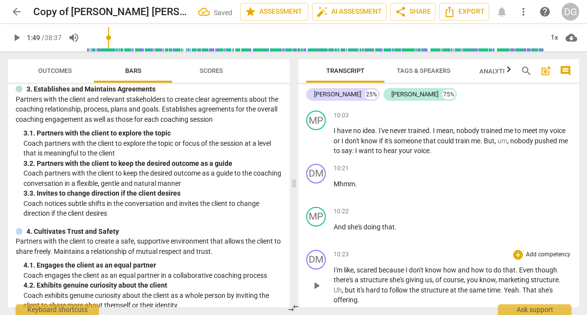
click at [338, 274] on span "I'm" at bounding box center [338, 270] width 10 height 8
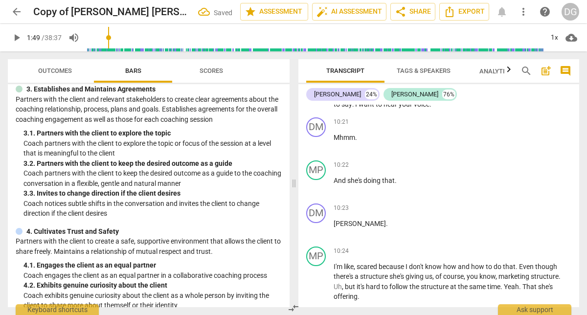
scroll to position [3958, 0]
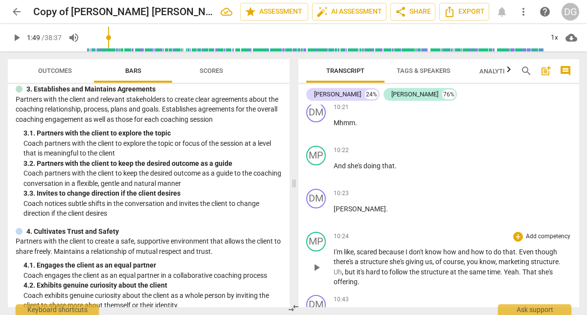
click at [520, 256] on span "Even" at bounding box center [527, 252] width 16 height 8
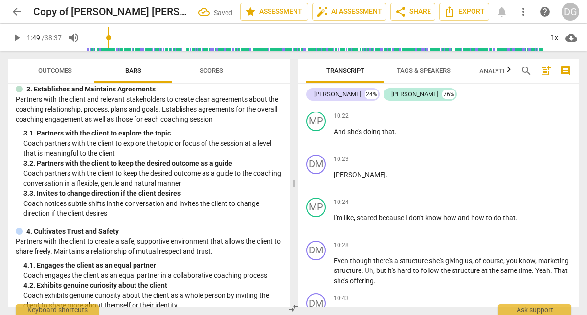
scroll to position [3994, 0]
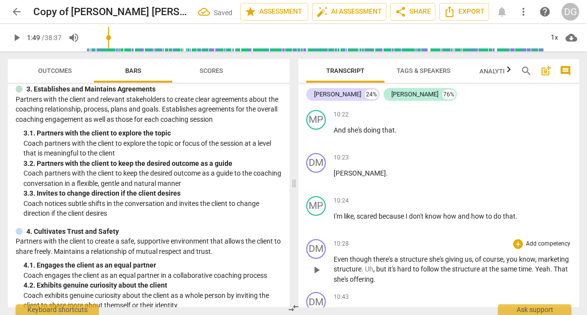
click at [334, 263] on span "Even" at bounding box center [341, 259] width 16 height 8
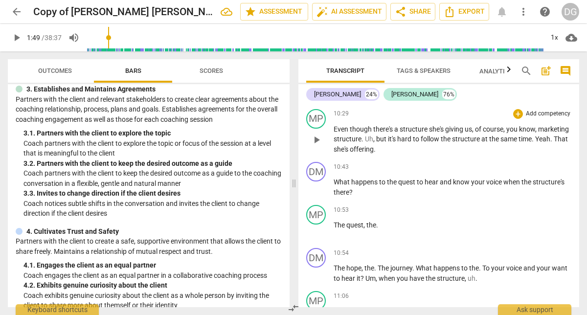
scroll to position [4168, 0]
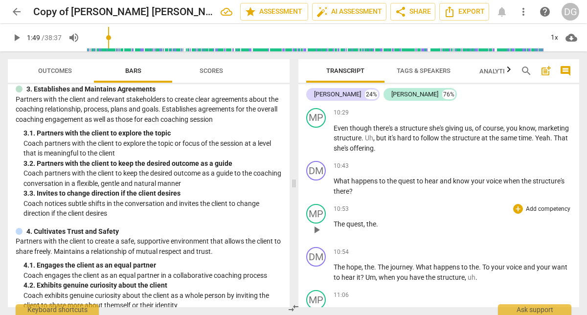
click at [379, 229] on p "The quest , the ." at bounding box center [452, 224] width 238 height 10
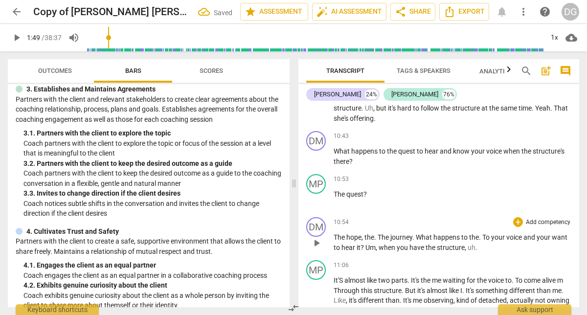
scroll to position [4199, 0]
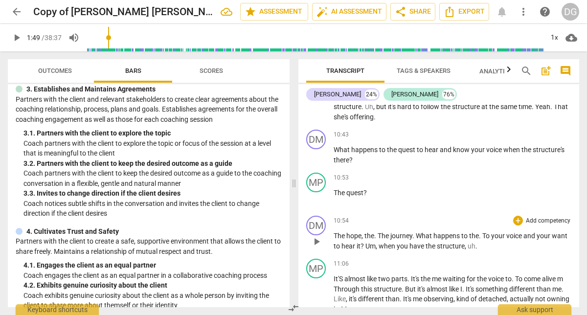
click at [469, 250] on span "uh" at bounding box center [471, 246] width 8 height 8
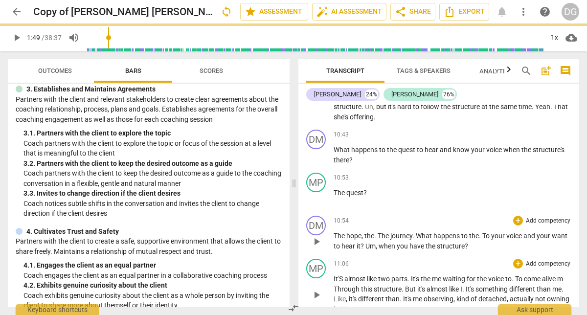
click at [345, 283] on span "almost" at bounding box center [355, 279] width 22 height 8
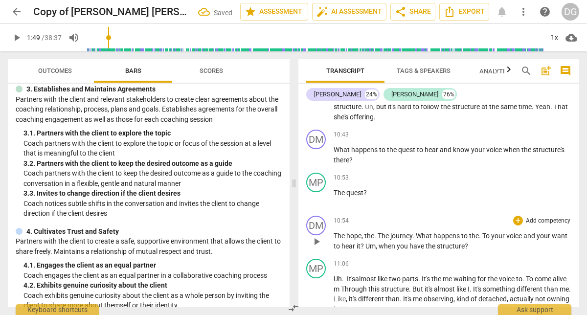
click at [481, 239] on span "." at bounding box center [479, 236] width 3 height 8
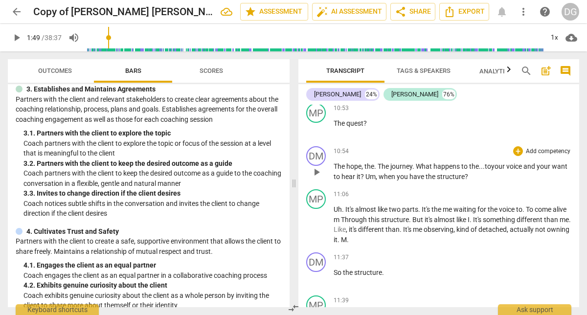
scroll to position [4276, 0]
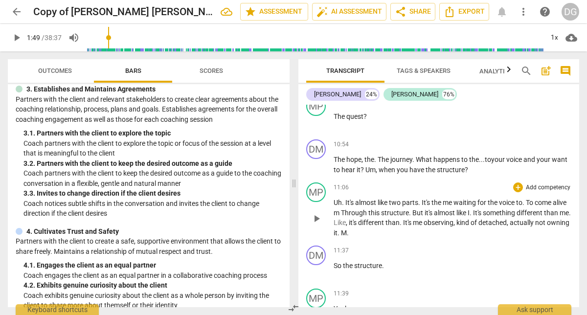
click at [530, 206] on span "To" at bounding box center [529, 202] width 9 height 8
click at [344, 217] on span "Through" at bounding box center [346, 213] width 27 height 8
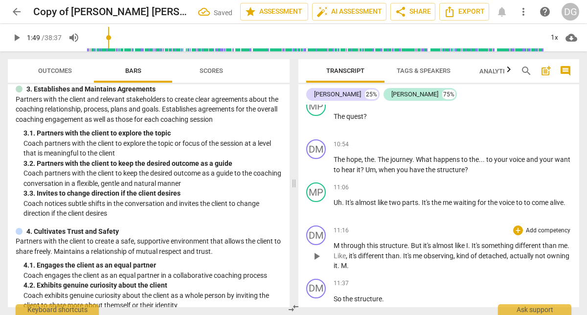
click at [339, 249] on span "M" at bounding box center [336, 245] width 7 height 8
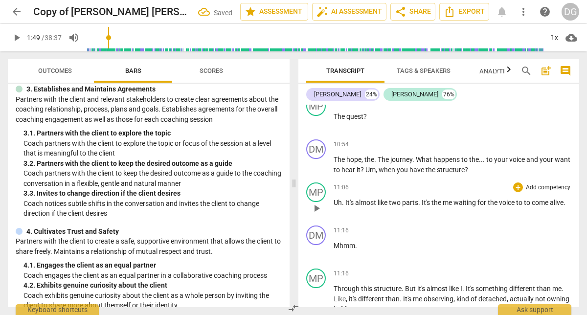
click at [353, 208] on p "Uh . It's almost like two parts . It's the me waiting for the voice to to come …" at bounding box center [452, 202] width 238 height 10
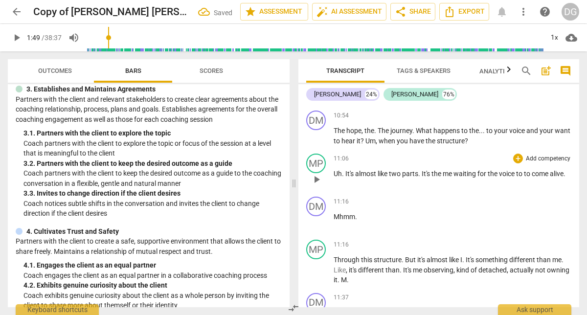
scroll to position [4307, 0]
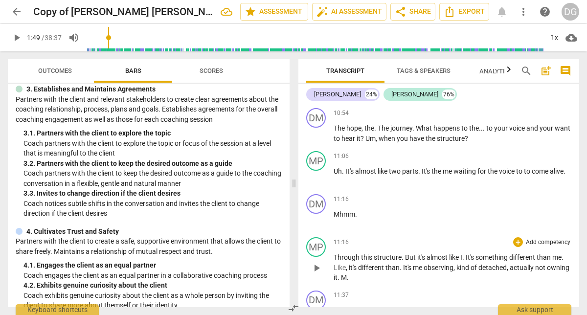
click at [464, 261] on span "." at bounding box center [463, 257] width 3 height 8
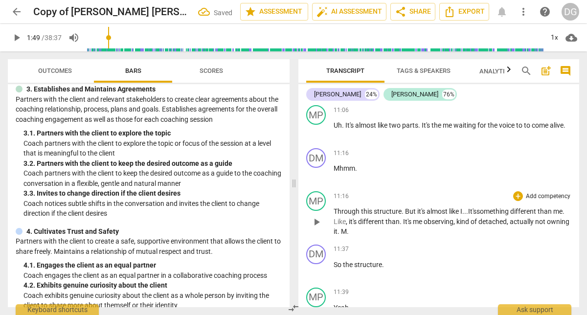
scroll to position [4357, 0]
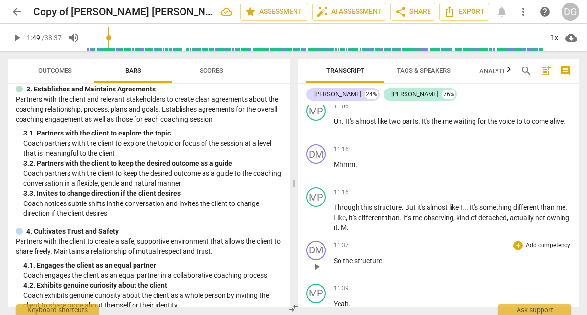
click at [337, 265] on p "So the structure ." at bounding box center [452, 261] width 238 height 10
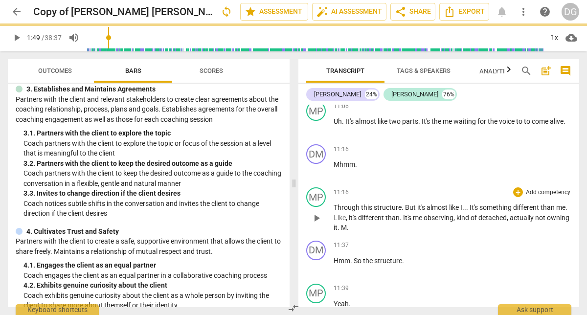
click at [377, 233] on p "Through this structure . But it's almost like I . . . It's something different …" at bounding box center [452, 217] width 238 height 30
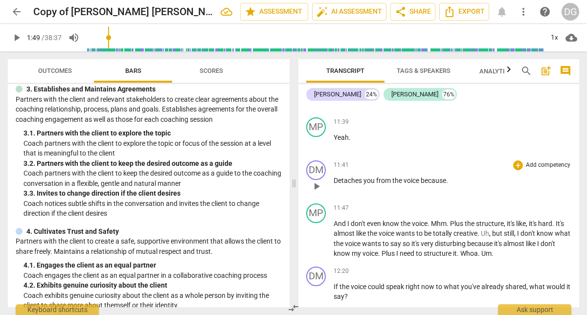
scroll to position [4523, 0]
click at [449, 185] on p "Detaches you from the voice because ." at bounding box center [452, 180] width 238 height 10
click at [433, 227] on span "Mhm" at bounding box center [439, 223] width 16 height 8
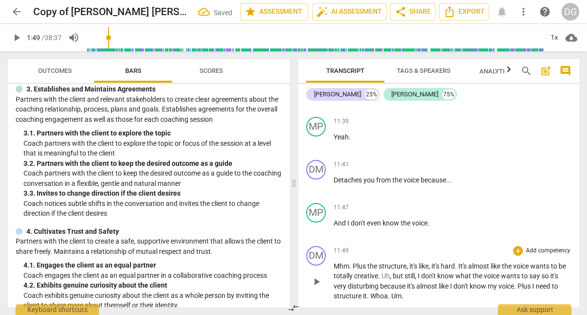
click at [350, 270] on span "." at bounding box center [350, 266] width 3 height 8
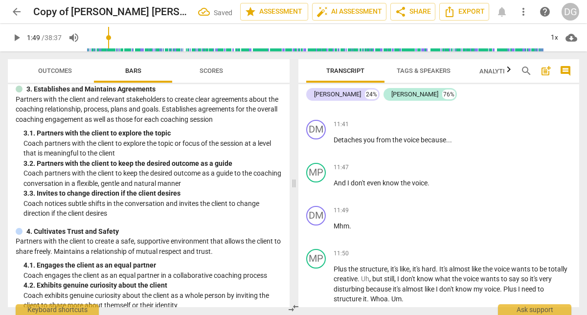
scroll to position [4566, 0]
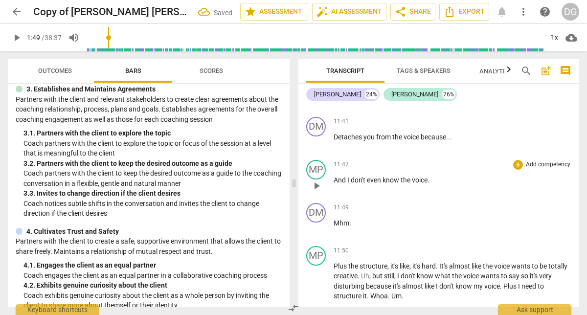
click at [429, 184] on span "." at bounding box center [428, 180] width 2 height 8
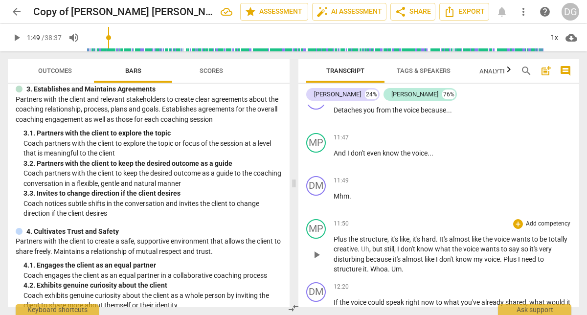
scroll to position [4594, 0]
click at [415, 242] on span "it's" at bounding box center [416, 238] width 9 height 8
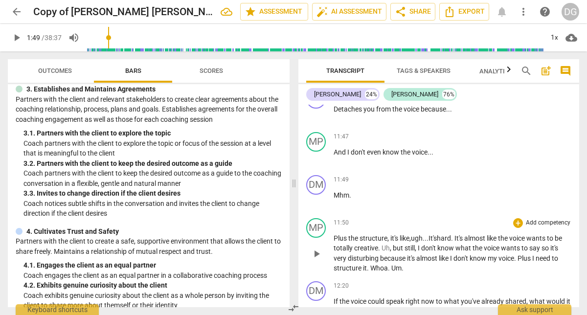
click at [384, 252] on span "Uh" at bounding box center [385, 248] width 8 height 8
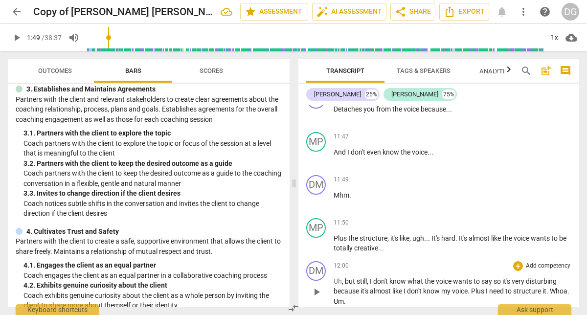
click at [338, 285] on span "Uh" at bounding box center [337, 281] width 8 height 8
drag, startPoint x: 342, startPoint y: 292, endPoint x: 323, endPoint y: 291, distance: 18.6
click at [322, 291] on div "DM play_arrow pause 12:00 + Add competency keyboard_arrow_right Uh , but still …" at bounding box center [438, 283] width 281 height 53
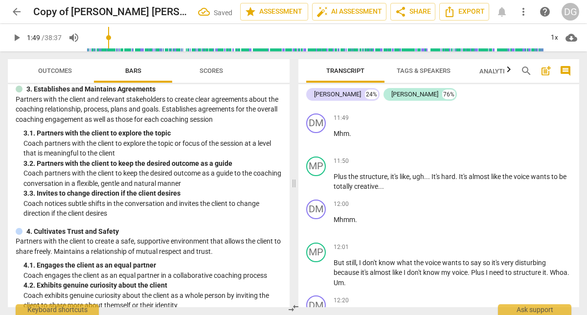
scroll to position [4659, 0]
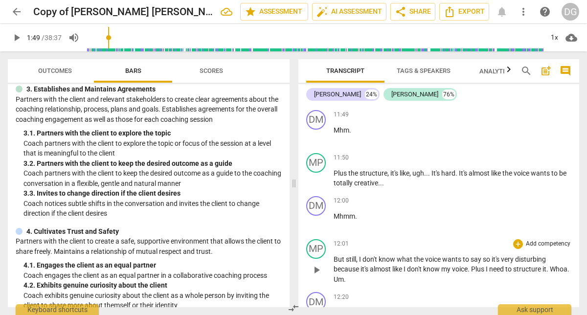
click at [481, 263] on span "say" at bounding box center [476, 259] width 12 height 8
click at [484, 273] on span "Plus" at bounding box center [478, 269] width 15 height 8
click at [344, 283] on span "Um" at bounding box center [338, 279] width 10 height 8
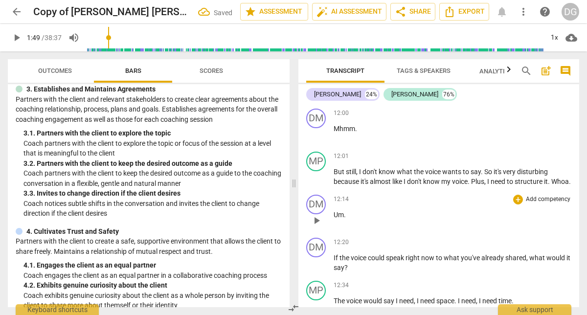
scroll to position [4751, 0]
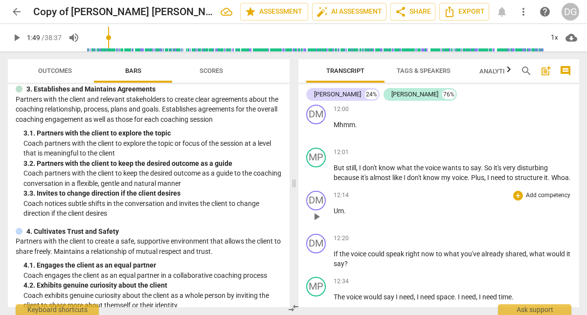
click at [346, 216] on p "Um ." at bounding box center [452, 211] width 238 height 10
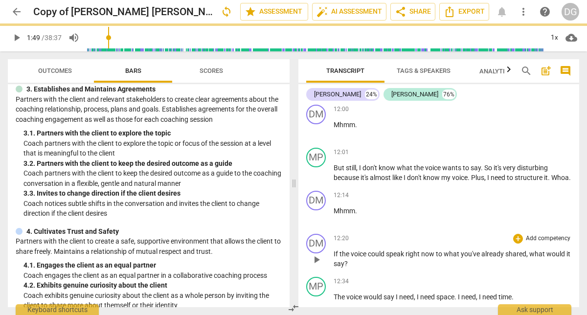
click at [336, 258] on span "If" at bounding box center [336, 254] width 6 height 8
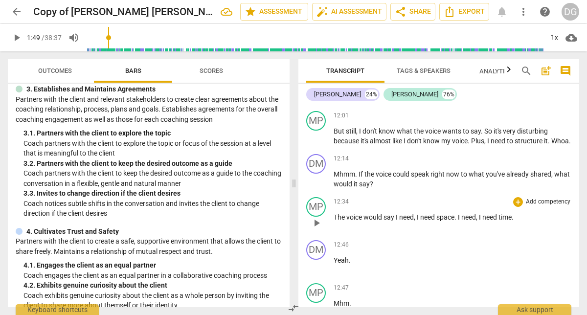
scroll to position [4792, 0]
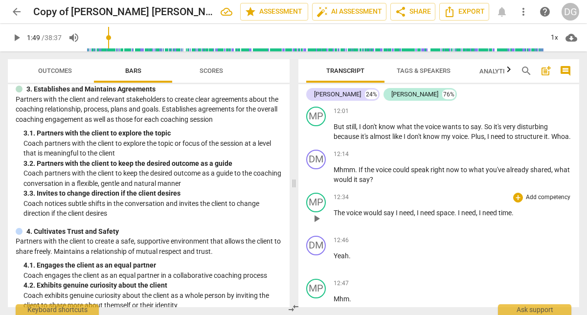
click at [415, 217] on span "," at bounding box center [414, 213] width 3 height 8
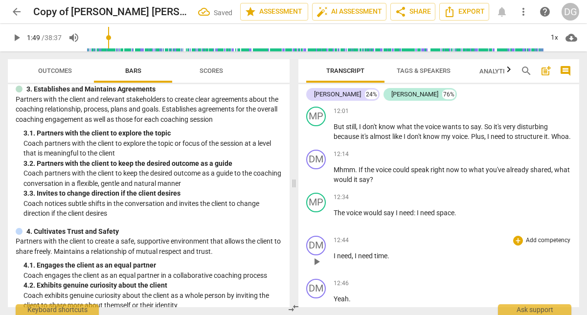
click at [336, 260] on span "I" at bounding box center [334, 256] width 3 height 8
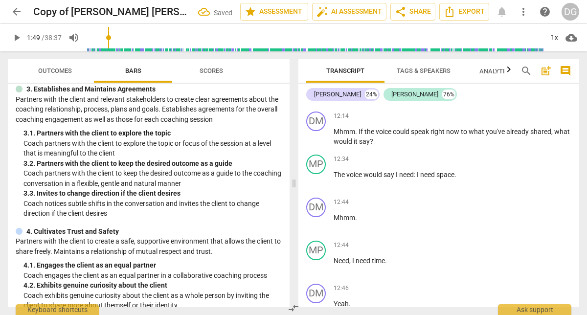
scroll to position [4838, 0]
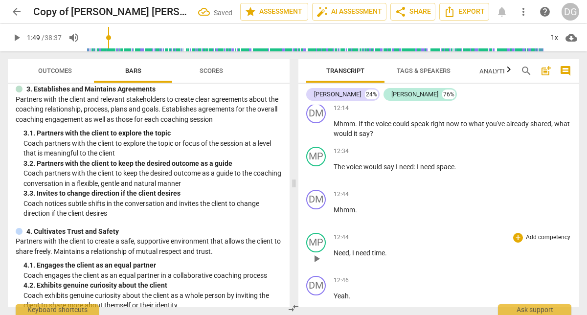
click at [334, 257] on span "Need" at bounding box center [341, 253] width 16 height 8
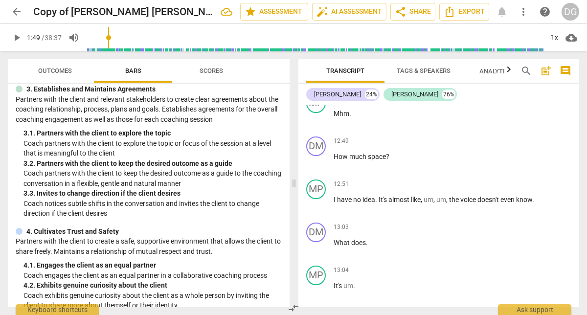
scroll to position [5067, 0]
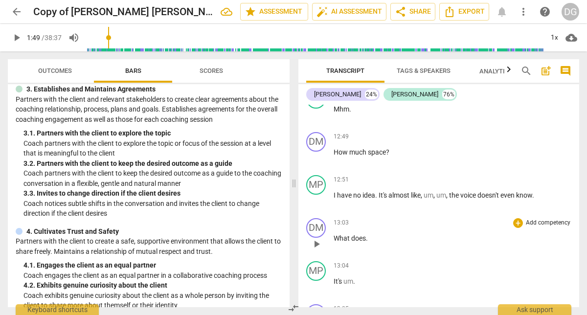
click at [336, 242] on span "What" at bounding box center [342, 238] width 18 height 8
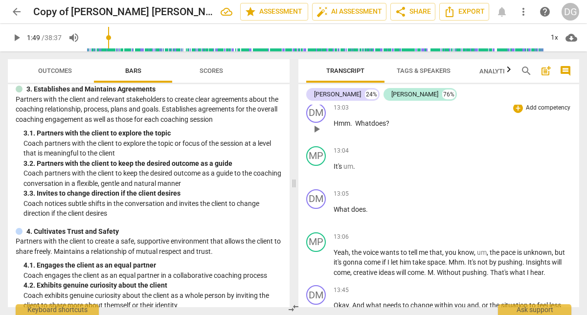
scroll to position [5182, 0]
click at [372, 215] on p "What does ." at bounding box center [452, 210] width 238 height 10
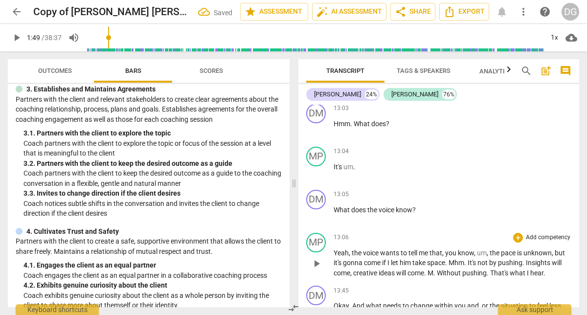
click at [502, 257] on span "pace" at bounding box center [508, 253] width 16 height 8
click at [433, 277] on span "M" at bounding box center [430, 273] width 6 height 8
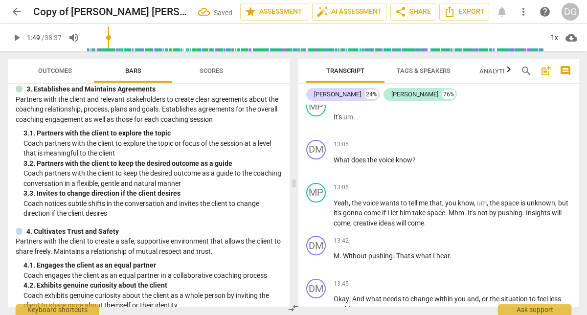
scroll to position [5230, 0]
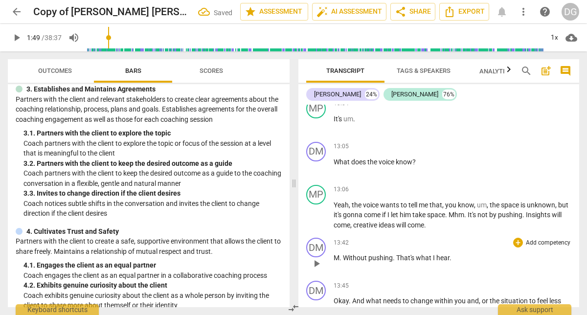
click at [339, 261] on span "." at bounding box center [340, 258] width 3 height 8
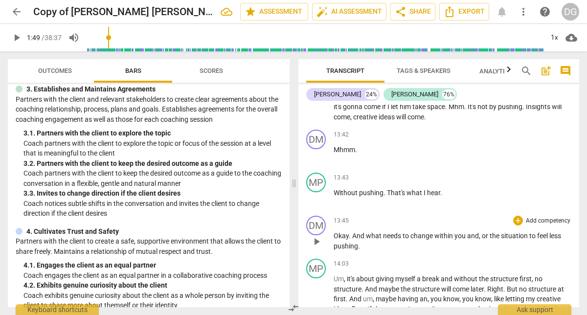
scroll to position [5345, 0]
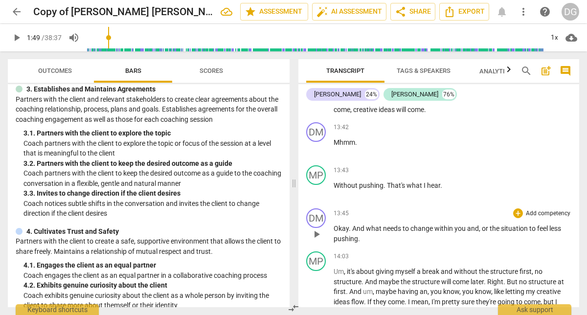
click at [360, 243] on p "Okay . And what needs to change within you and , or the situation to feel less …" at bounding box center [452, 233] width 238 height 20
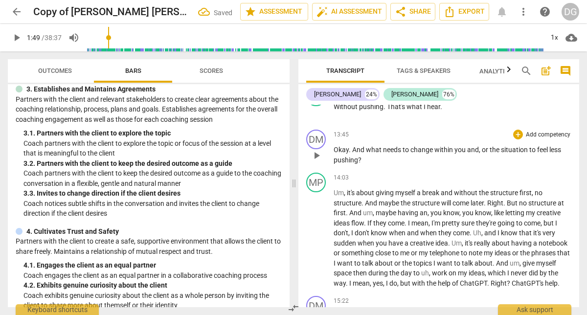
scroll to position [5431, 0]
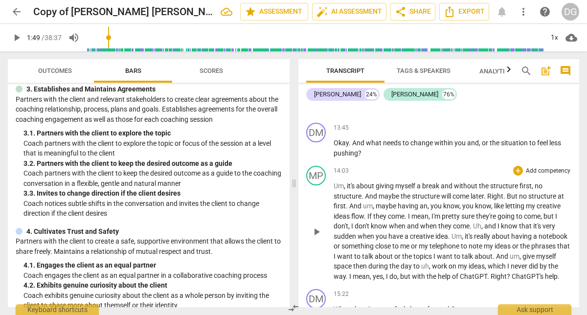
click at [504, 200] on span "." at bounding box center [504, 196] width 3 height 8
click at [453, 240] on span "Um" at bounding box center [456, 236] width 10 height 8
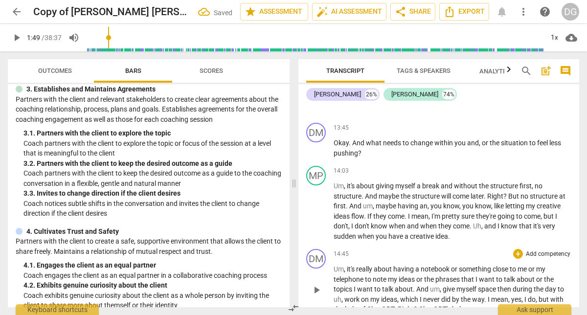
click at [344, 273] on span "," at bounding box center [345, 269] width 3 height 8
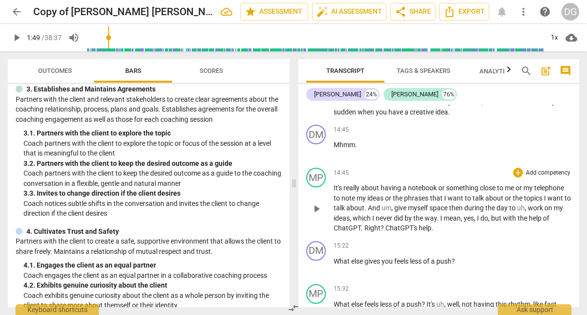
scroll to position [5562, 0]
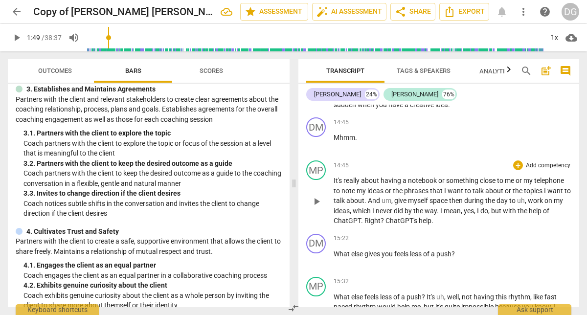
click at [440, 215] on span "." at bounding box center [437, 211] width 3 height 8
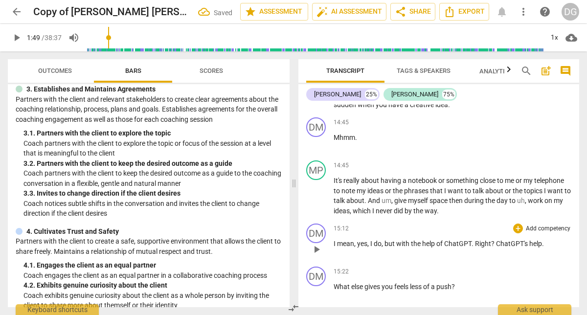
click at [335, 247] on span "I" at bounding box center [334, 243] width 3 height 8
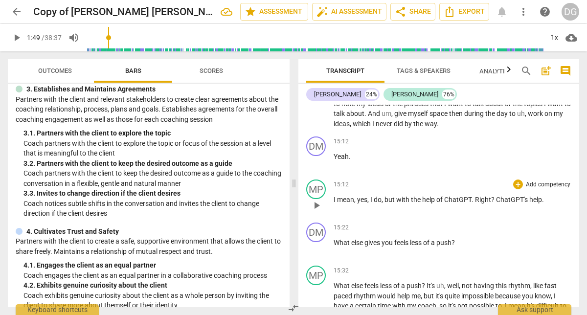
scroll to position [5654, 0]
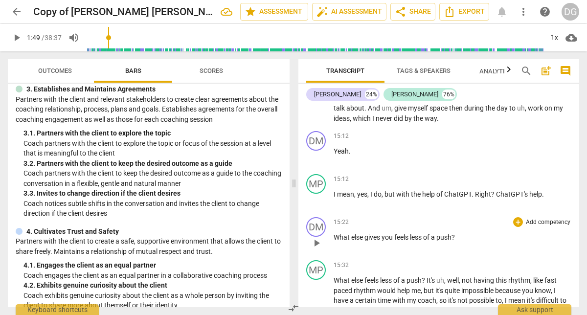
click at [393, 241] on span "you" at bounding box center [387, 237] width 13 height 8
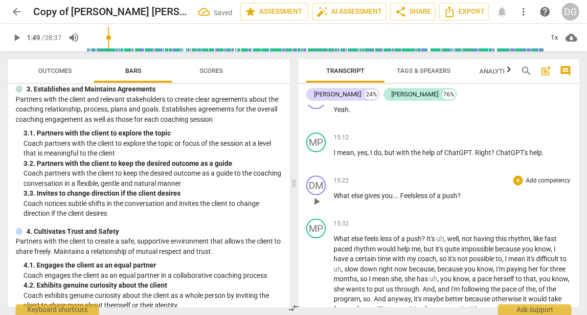
scroll to position [5694, 0]
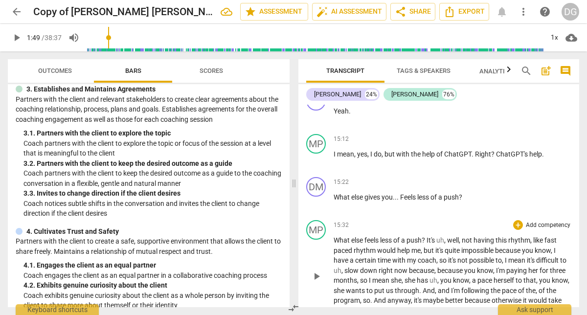
click at [562, 260] on p "What else feels less of a push ? It's uh , well , not having this rhythm , like…" at bounding box center [452, 275] width 238 height 80
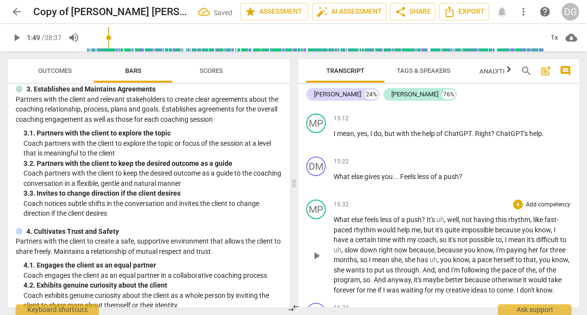
scroll to position [5718, 0]
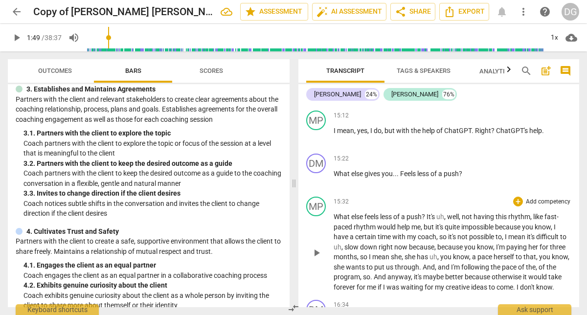
click at [409, 251] on span "now" at bounding box center [401, 247] width 15 height 8
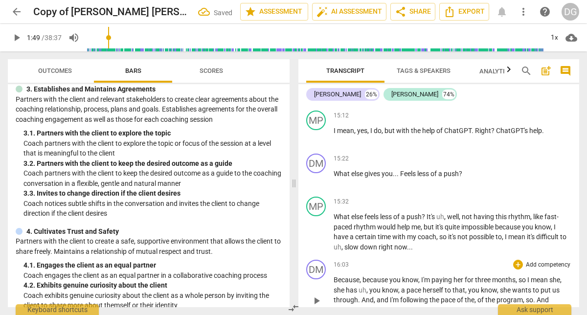
click at [357, 283] on span "Because" at bounding box center [346, 280] width 26 height 8
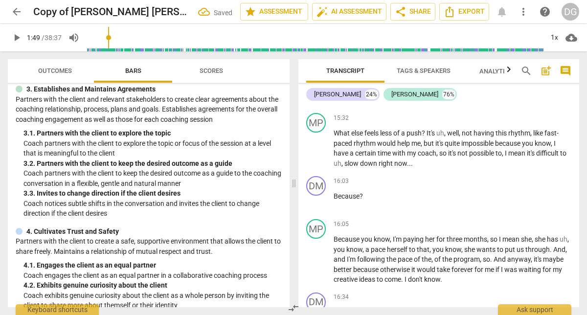
scroll to position [5808, 0]
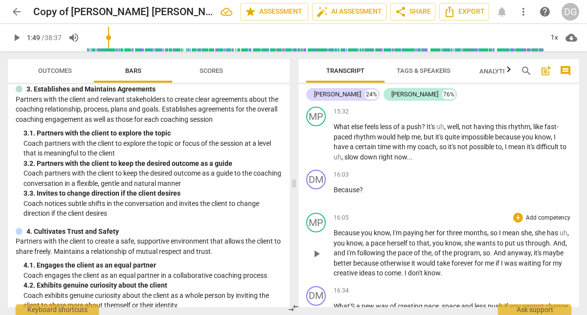
click at [493, 257] on span "." at bounding box center [491, 253] width 3 height 8
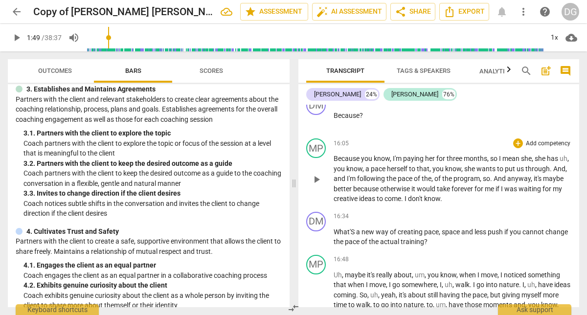
scroll to position [5885, 0]
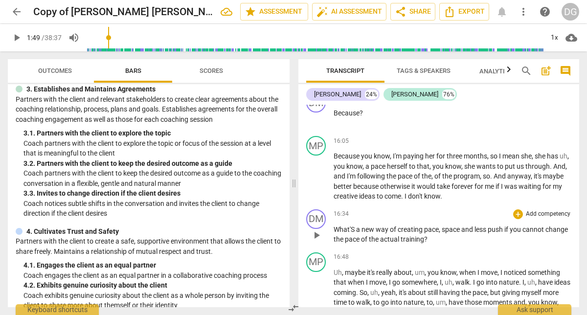
click at [354, 233] on span "What'S" at bounding box center [344, 229] width 22 height 8
click at [440, 233] on span "space" at bounding box center [450, 229] width 20 height 8
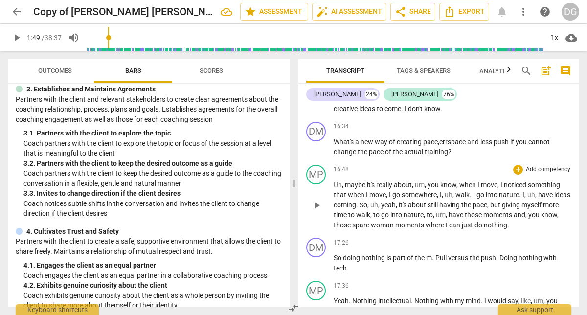
scroll to position [5973, 0]
click at [370, 228] on span "spare" at bounding box center [361, 224] width 19 height 8
click at [434, 261] on span "." at bounding box center [433, 257] width 3 height 8
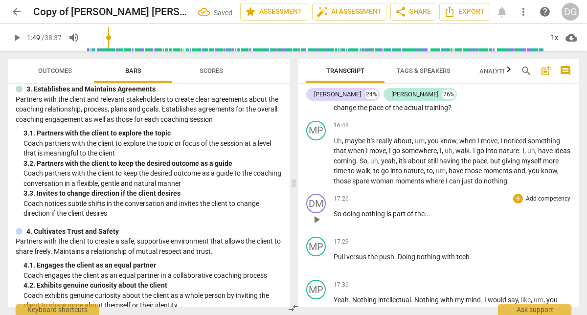
scroll to position [6015, 0]
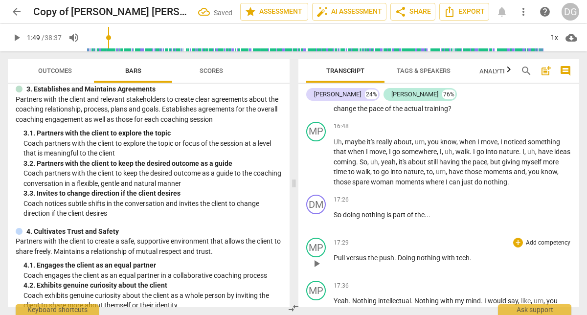
click at [334, 261] on span "Pull" at bounding box center [339, 258] width 13 height 8
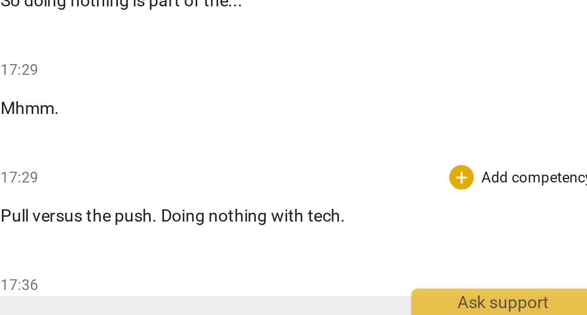
scroll to position [6041, 0]
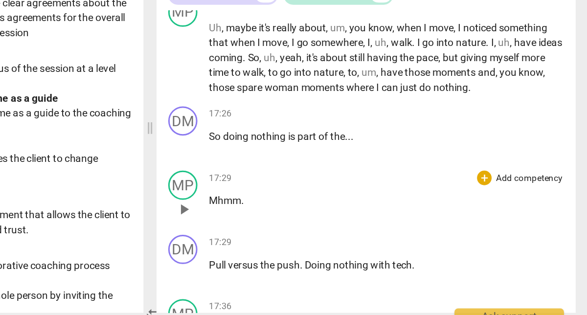
drag, startPoint x: 463, startPoint y: 282, endPoint x: 412, endPoint y: 270, distance: 52.8
click at [412, 251] on div "MP play_arrow pause 17:29 + Add competency keyboard_arrow_right Mhmm ." at bounding box center [438, 229] width 281 height 43
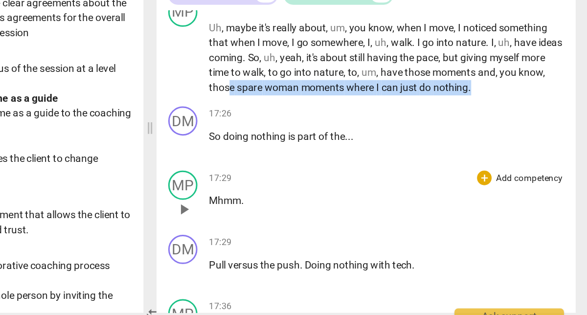
drag, startPoint x: 365, startPoint y: 175, endPoint x: 403, endPoint y: 256, distance: 88.8
click at [404, 256] on div "DM play_arrow pause 00:01 + Add competency keyboard_arrow_right Good morning , …" at bounding box center [438, 206] width 281 height 202
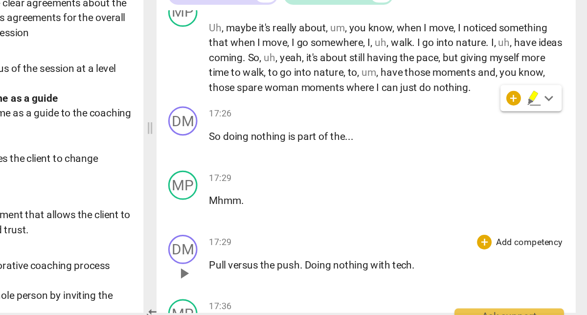
click at [470, 279] on span "." at bounding box center [470, 275] width 2 height 8
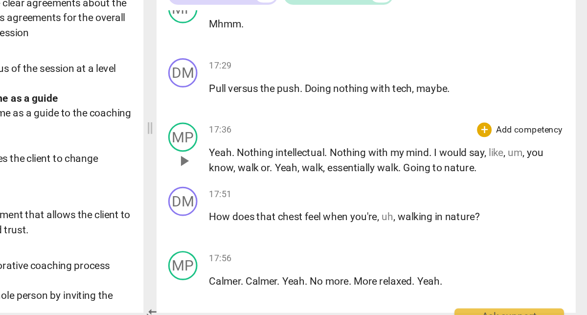
scroll to position [6160, 0]
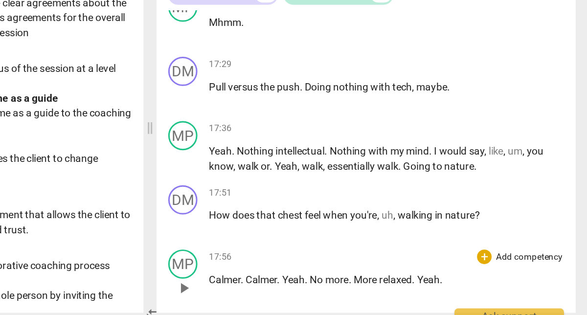
click at [383, 288] on span "Yeah" at bounding box center [389, 285] width 15 height 8
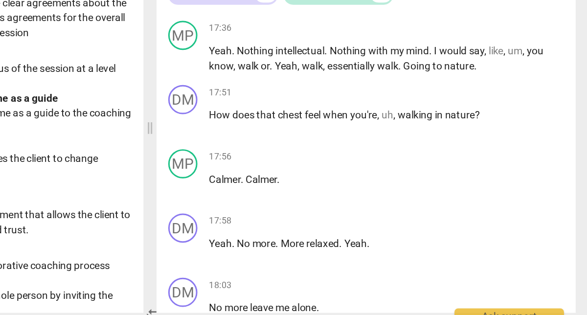
scroll to position [6230, 0]
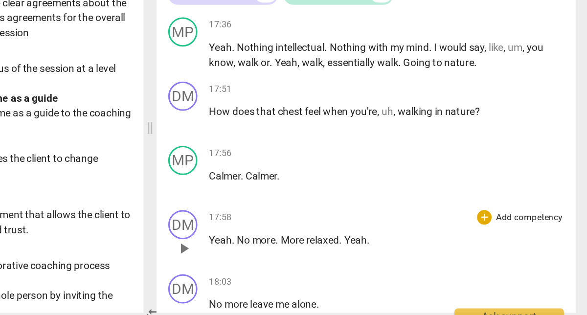
click at [354, 262] on span "No" at bounding box center [357, 258] width 10 height 8
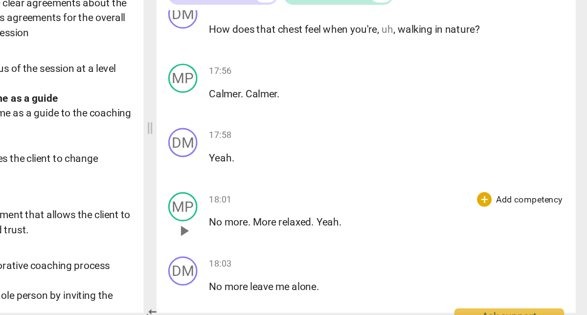
scroll to position [6285, 0]
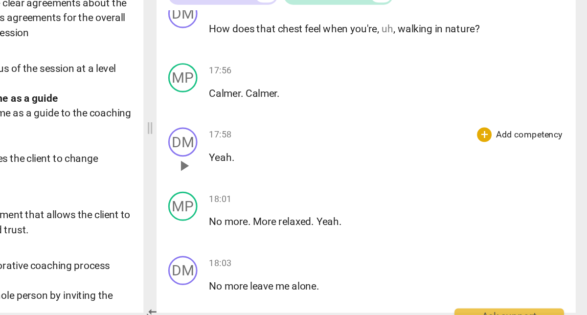
click at [360, 208] on p "Yeah ." at bounding box center [452, 203] width 238 height 10
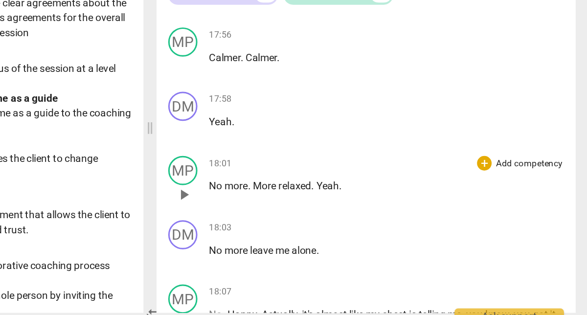
scroll to position [6310, 0]
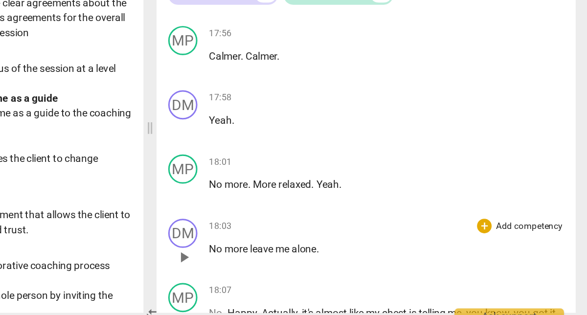
click at [411, 269] on p "No more leave me alone ." at bounding box center [452, 264] width 238 height 10
click at [360, 268] on span "more" at bounding box center [352, 264] width 17 height 8
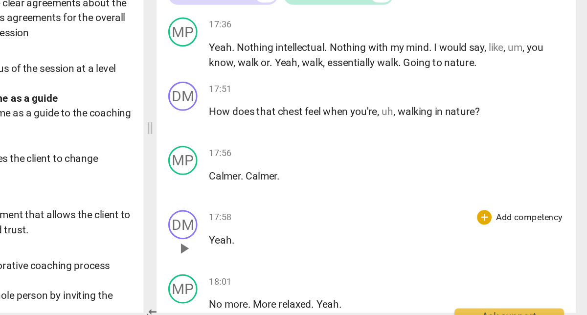
scroll to position [6227, 0]
